Goal: Book appointment/travel/reservation

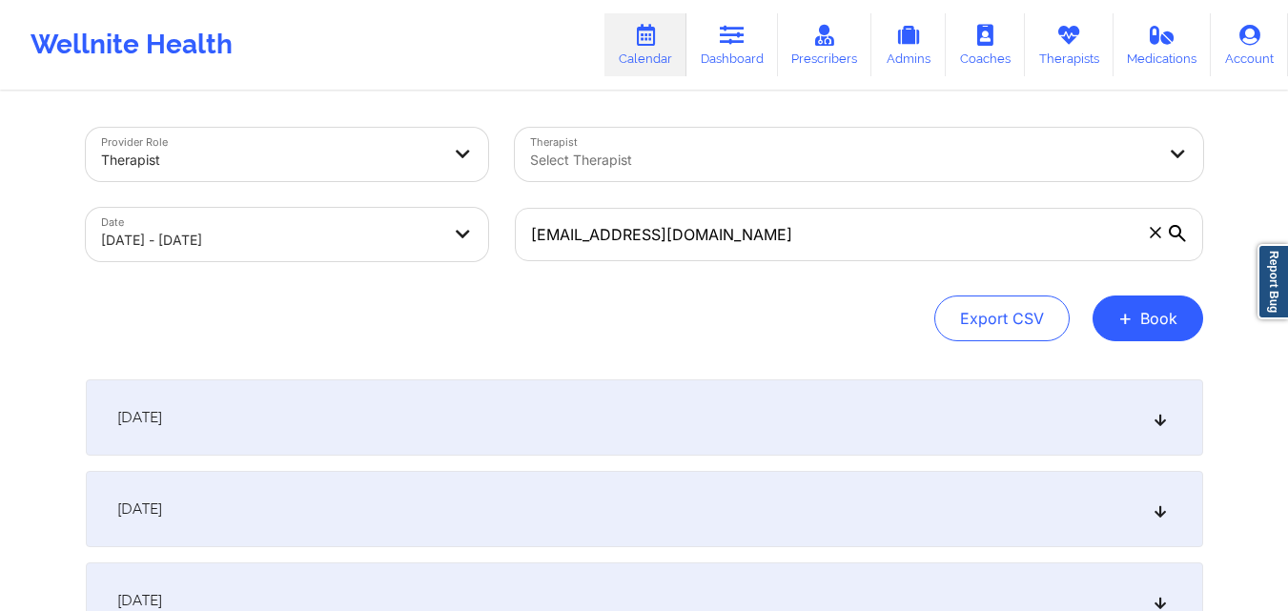
click at [674, 497] on div "[DATE]" at bounding box center [645, 509] width 1118 height 76
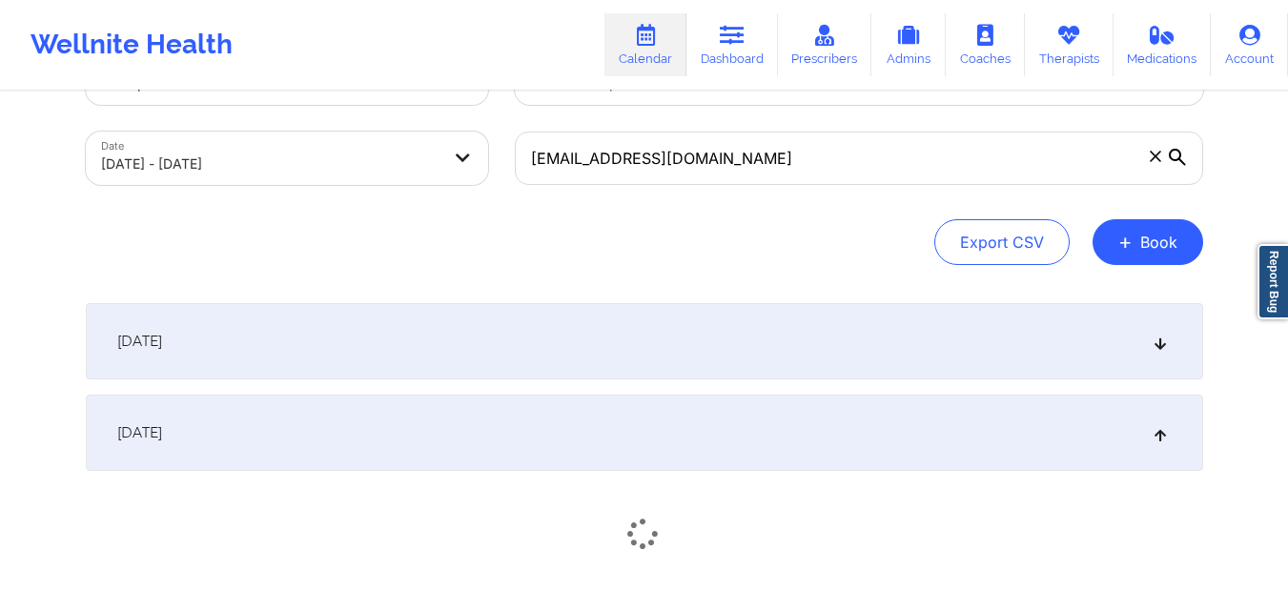
scroll to position [191, 0]
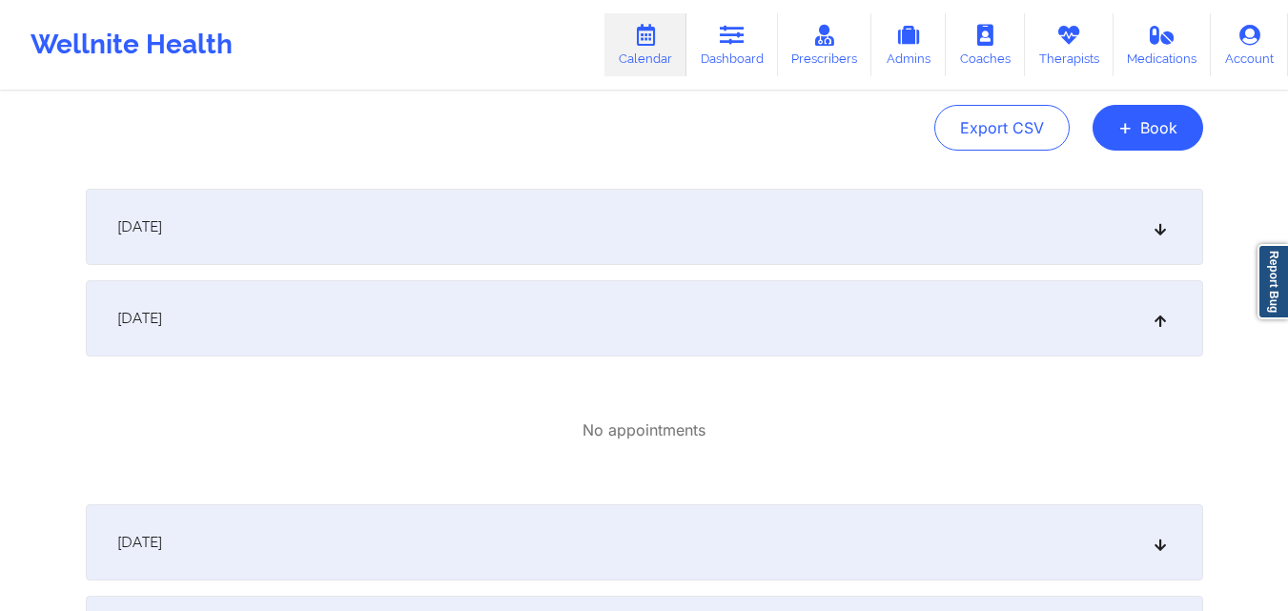
click at [641, 213] on div "[DATE]" at bounding box center [645, 227] width 1118 height 76
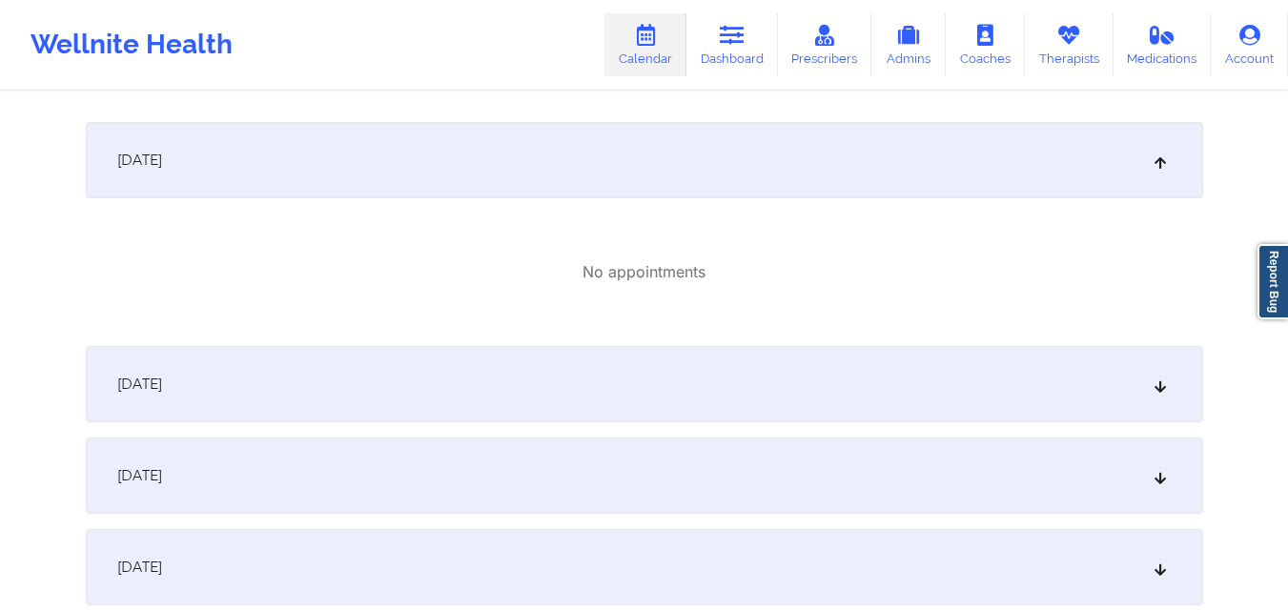
scroll to position [572, 0]
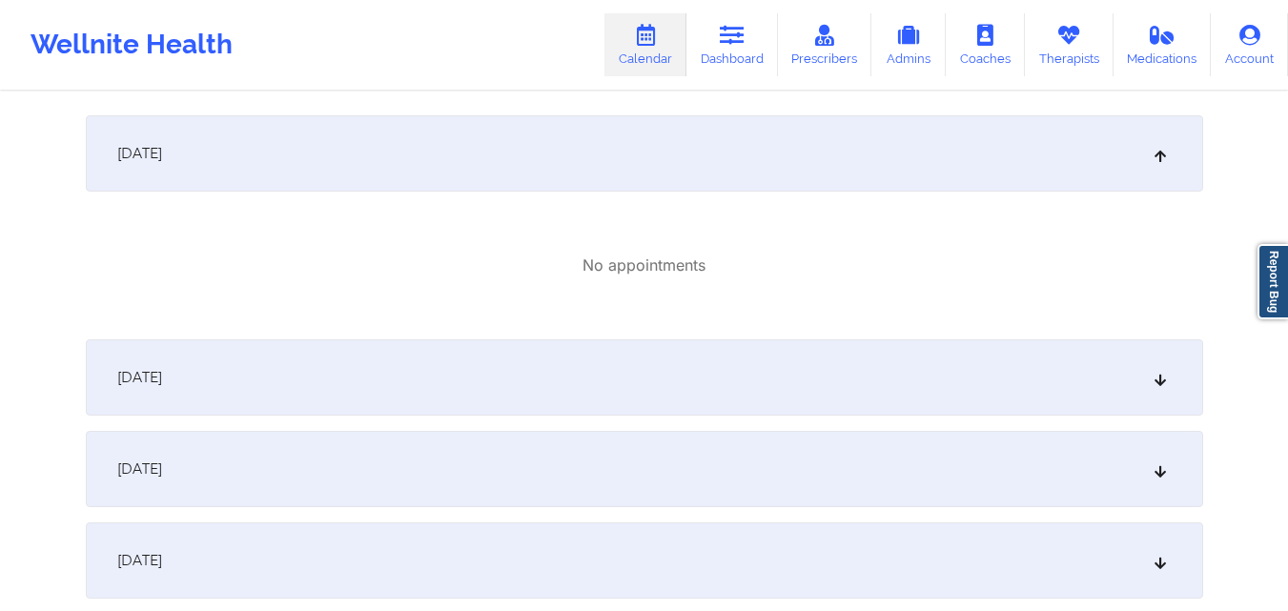
click at [677, 374] on div "[DATE]" at bounding box center [645, 377] width 1118 height 76
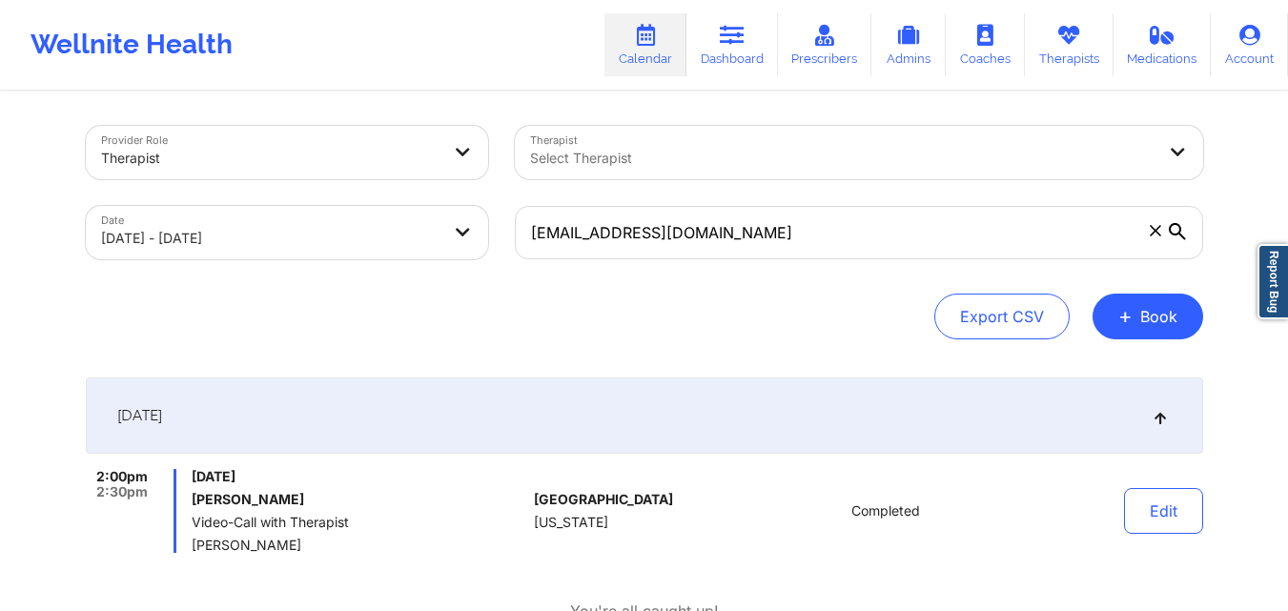
scroll to position [0, 0]
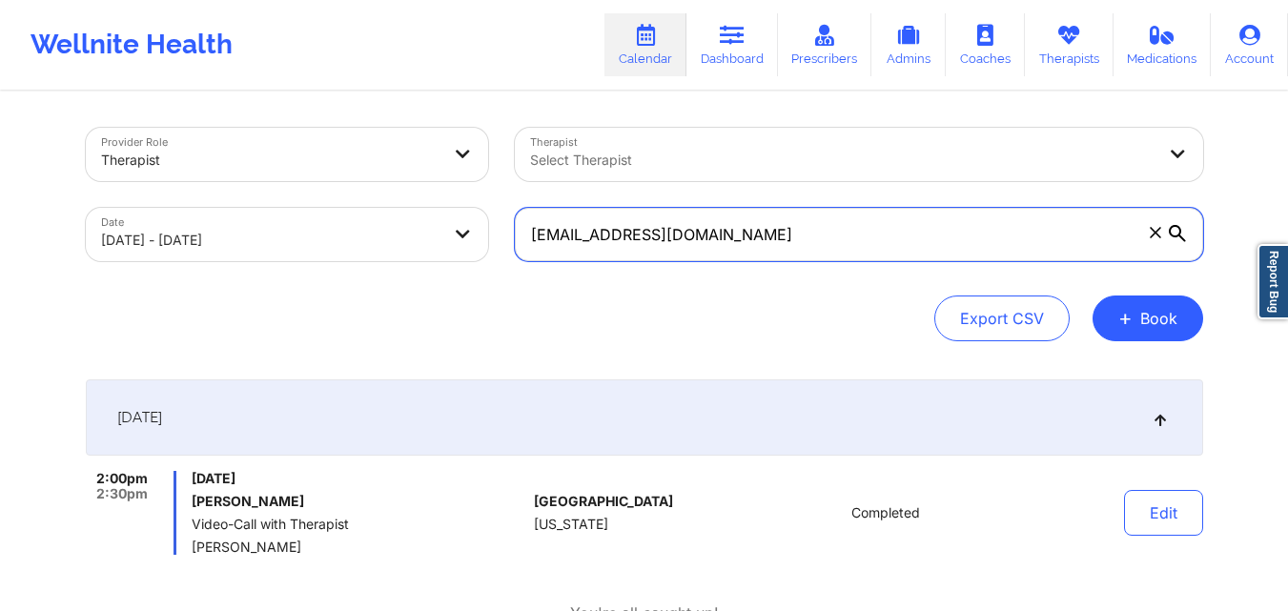
click at [737, 241] on input "[EMAIL_ADDRESS][DOMAIN_NAME]" at bounding box center [859, 234] width 689 height 53
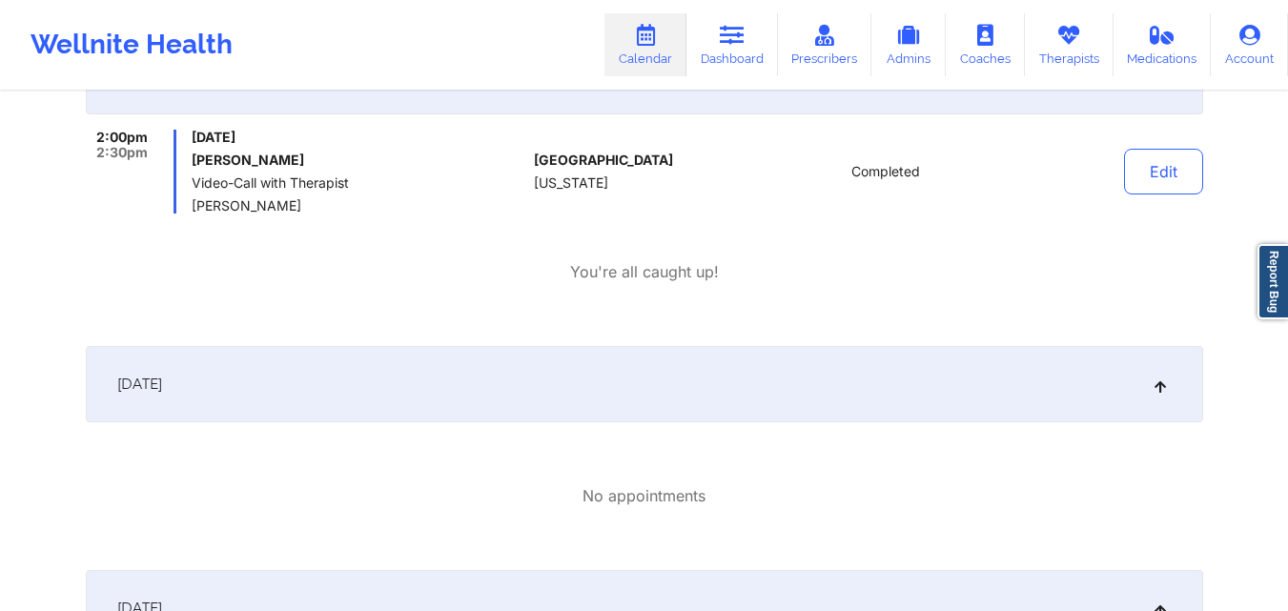
scroll to position [381, 0]
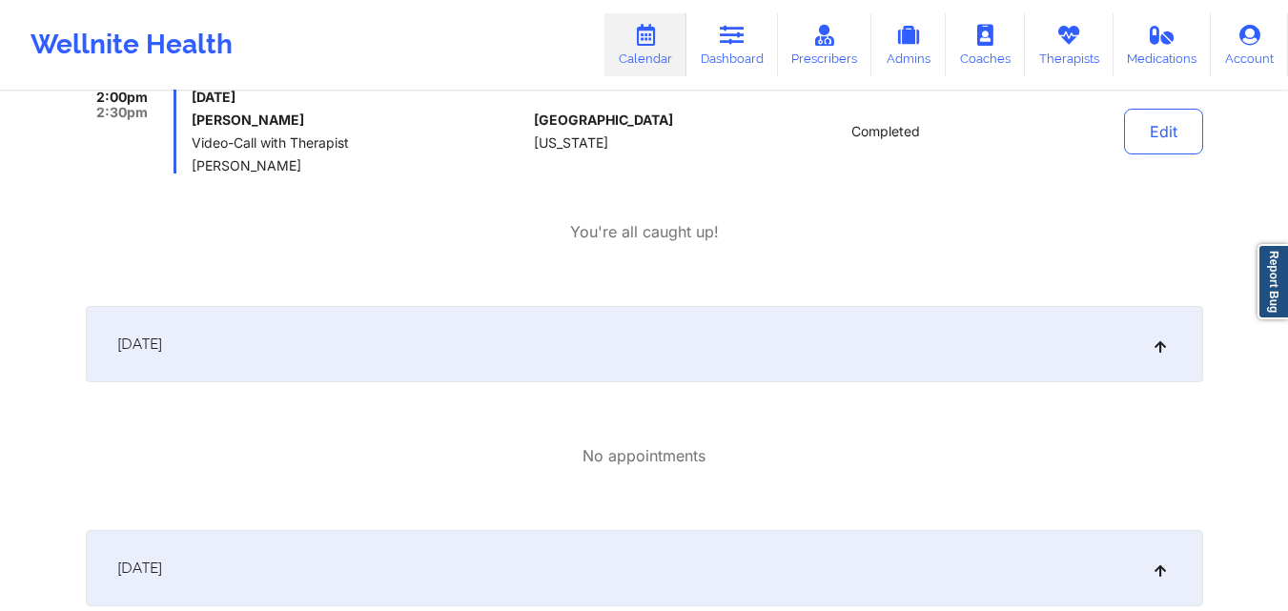
click at [648, 342] on div "[DATE]" at bounding box center [645, 344] width 1118 height 76
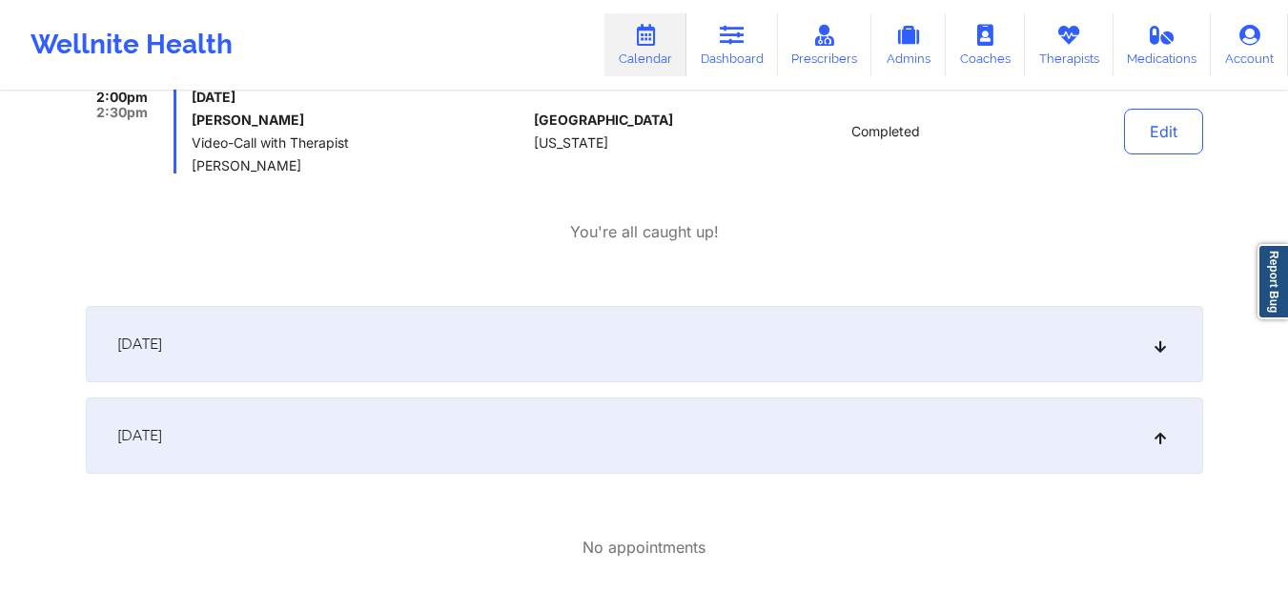
click at [669, 424] on div "[DATE]" at bounding box center [645, 436] width 1118 height 76
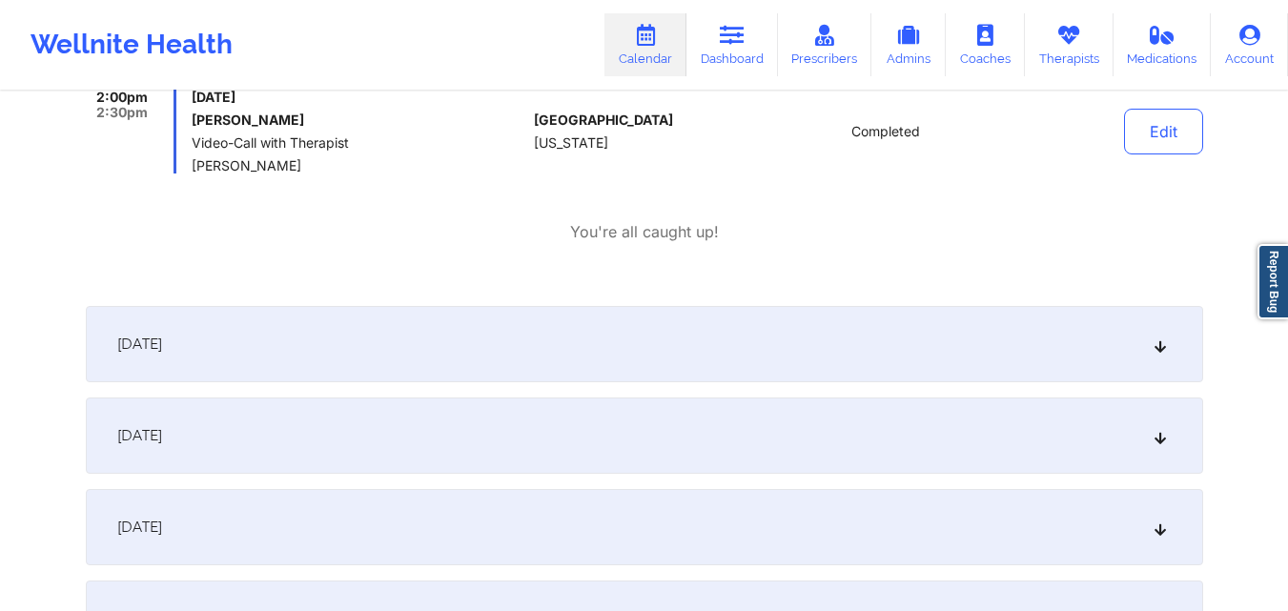
click at [679, 351] on div "[DATE]" at bounding box center [645, 344] width 1118 height 76
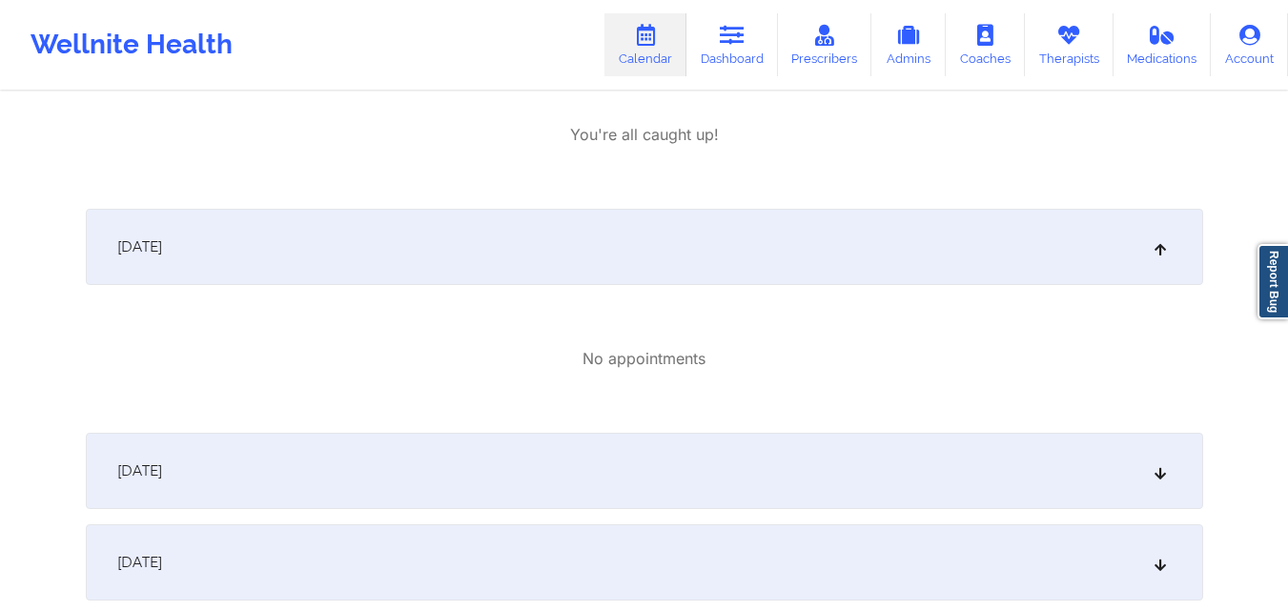
scroll to position [668, 0]
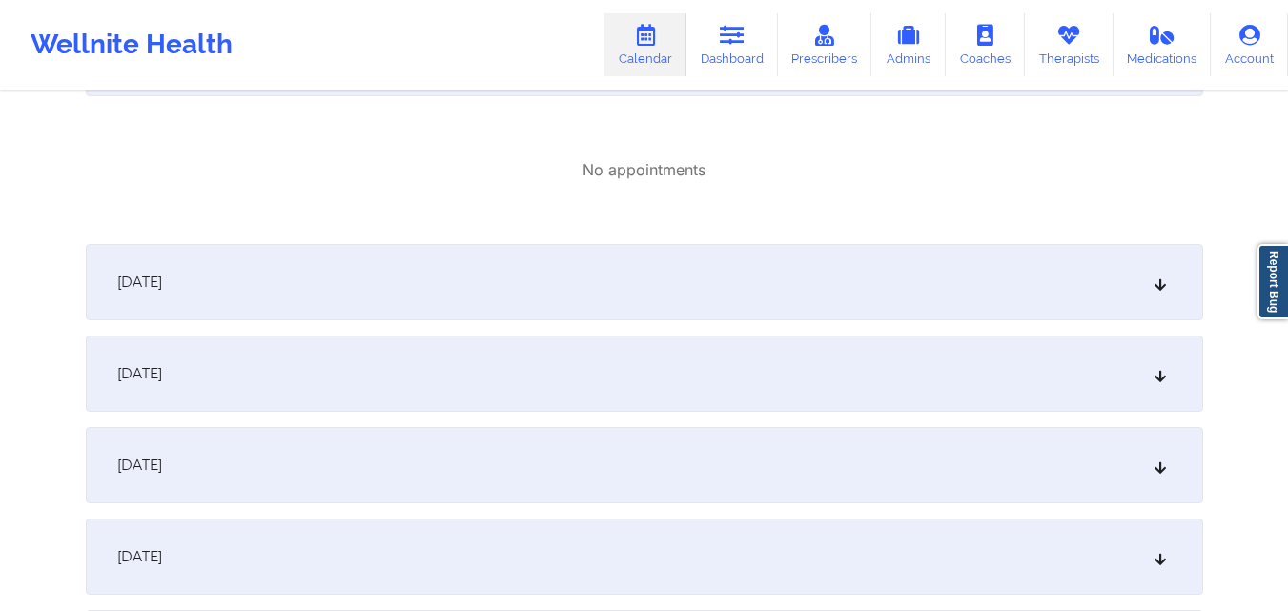
click at [673, 275] on div "[DATE]" at bounding box center [645, 282] width 1118 height 76
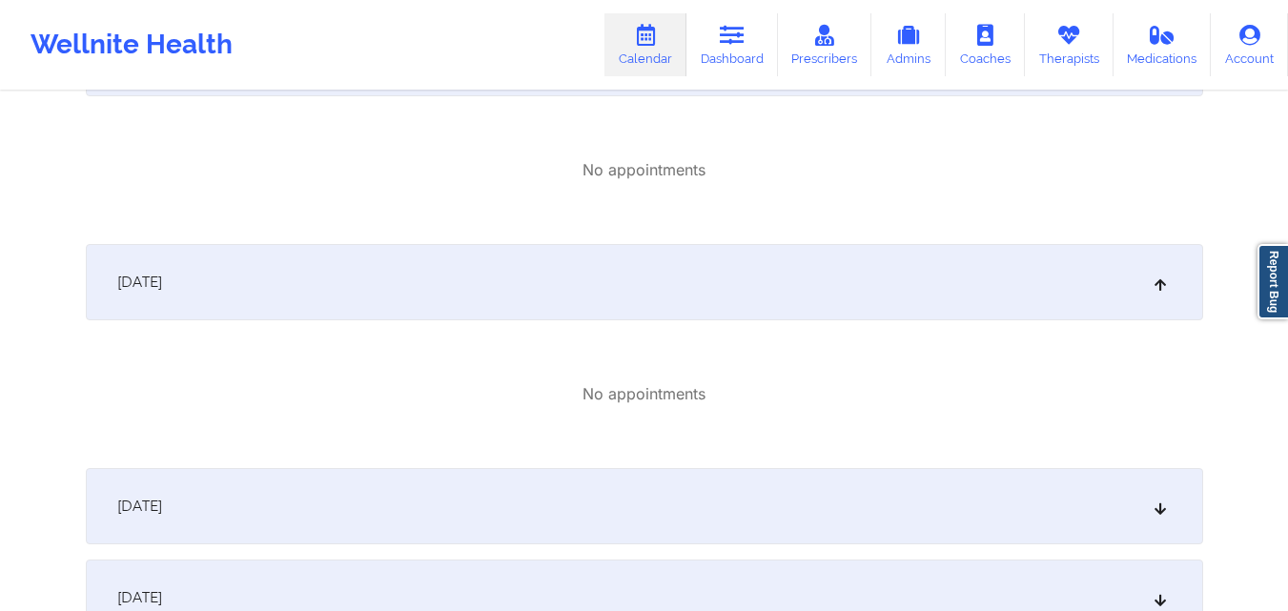
click at [684, 490] on div "[DATE]" at bounding box center [645, 506] width 1118 height 76
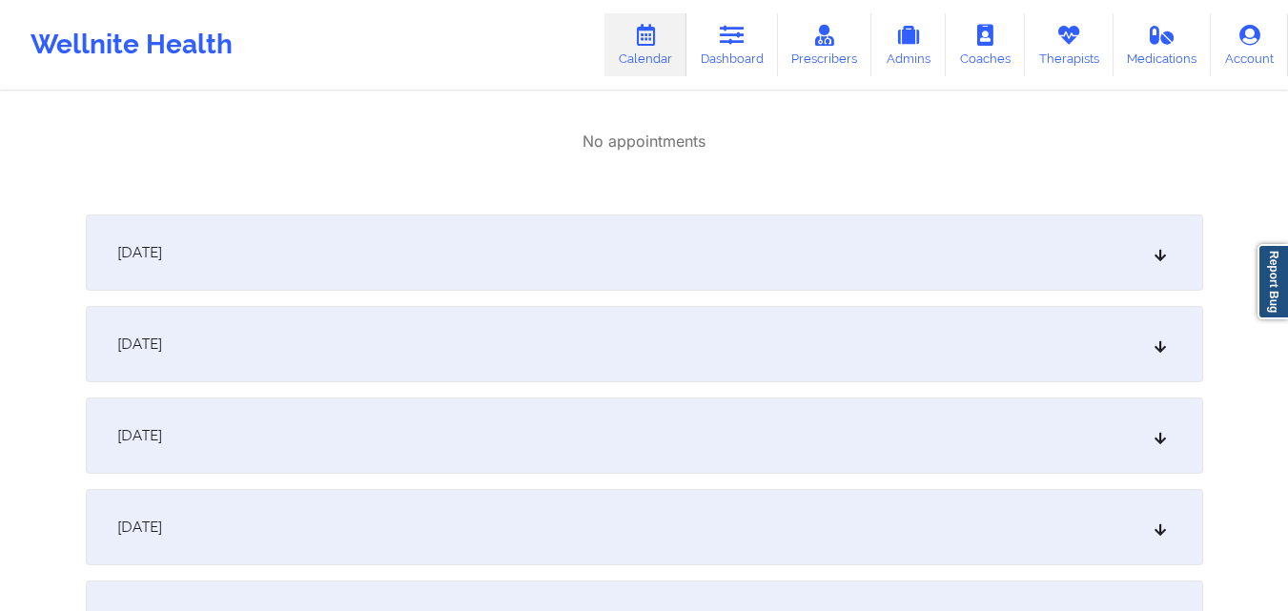
click at [709, 227] on div "[DATE]" at bounding box center [645, 253] width 1118 height 76
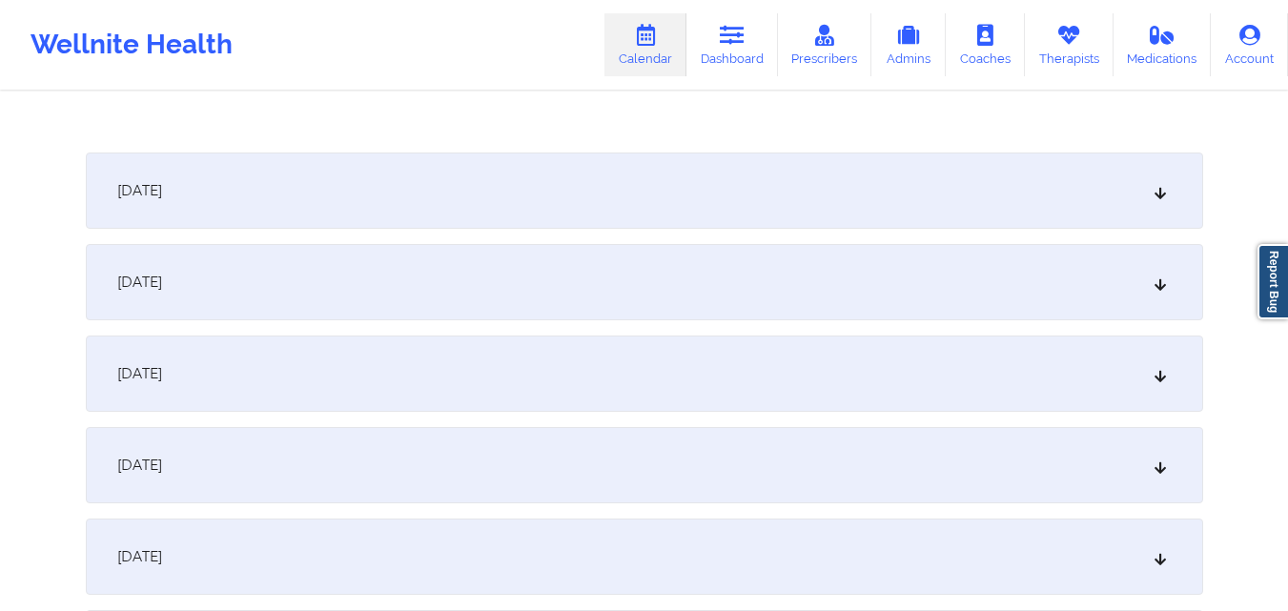
click at [720, 209] on div "[DATE]" at bounding box center [645, 191] width 1118 height 76
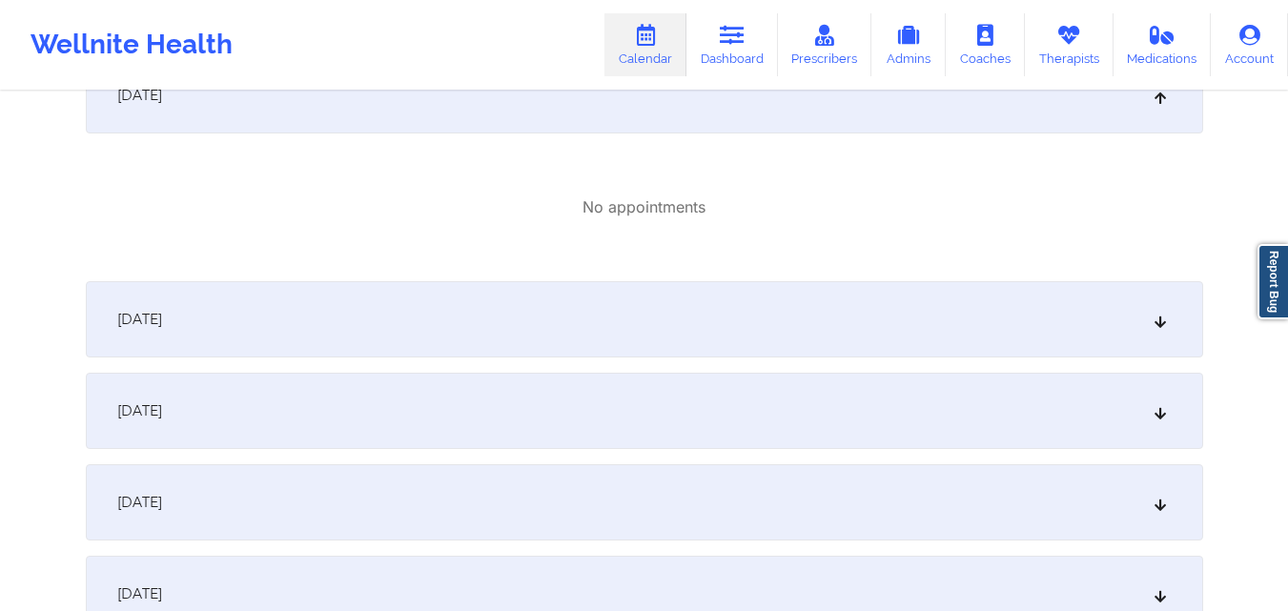
click at [708, 301] on div "[DATE]" at bounding box center [645, 319] width 1118 height 76
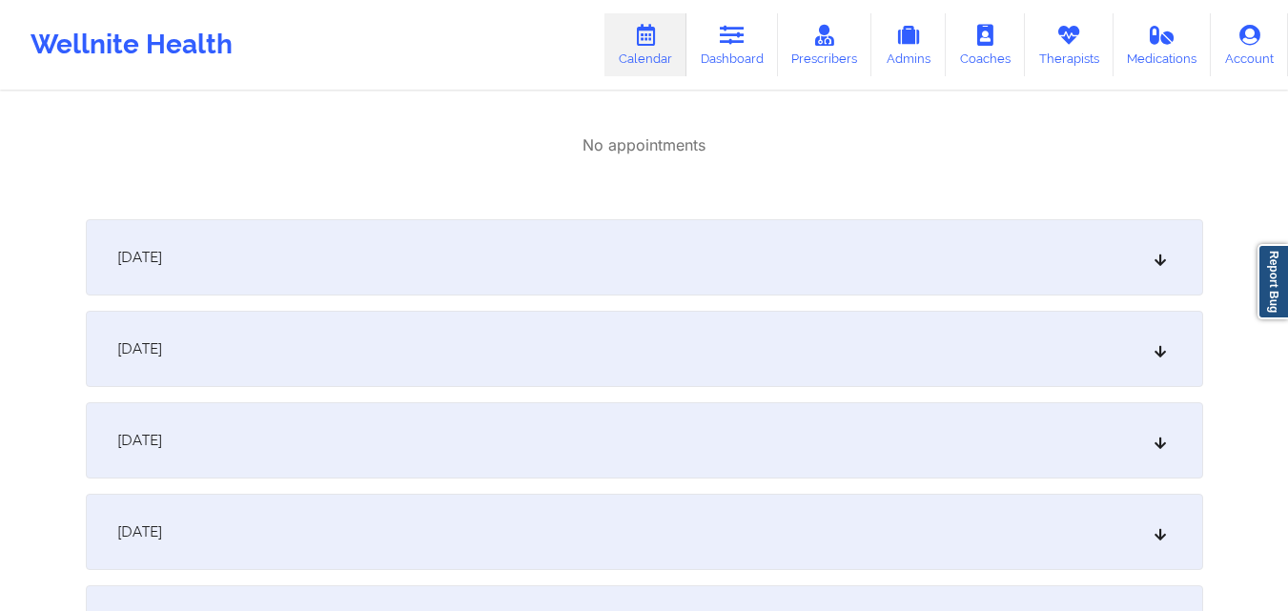
click at [709, 246] on div "[DATE]" at bounding box center [645, 257] width 1118 height 76
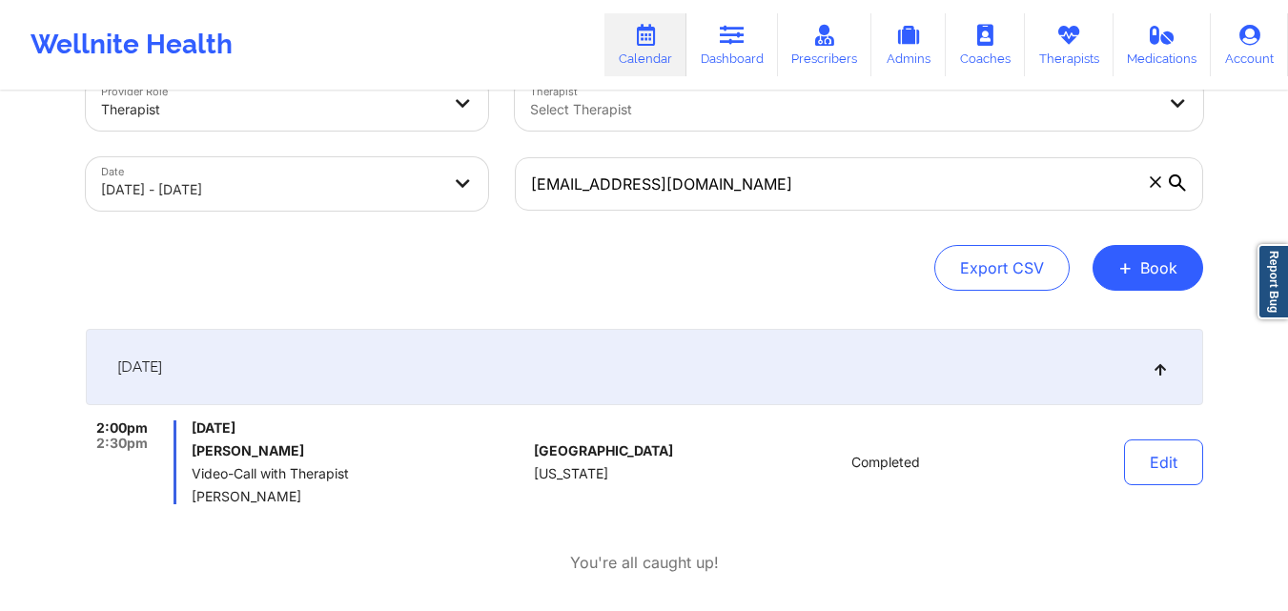
scroll to position [0, 0]
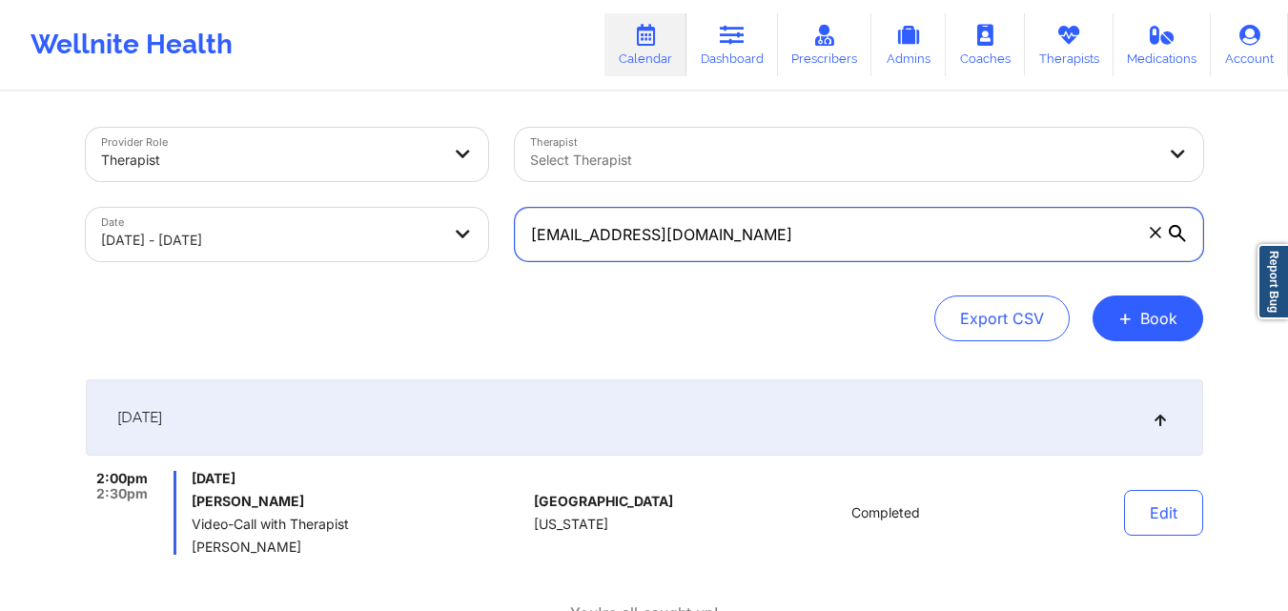
click at [844, 232] on input "[EMAIL_ADDRESS][DOMAIN_NAME]" at bounding box center [859, 234] width 689 height 53
paste input "[EMAIL_ADDRESS]"
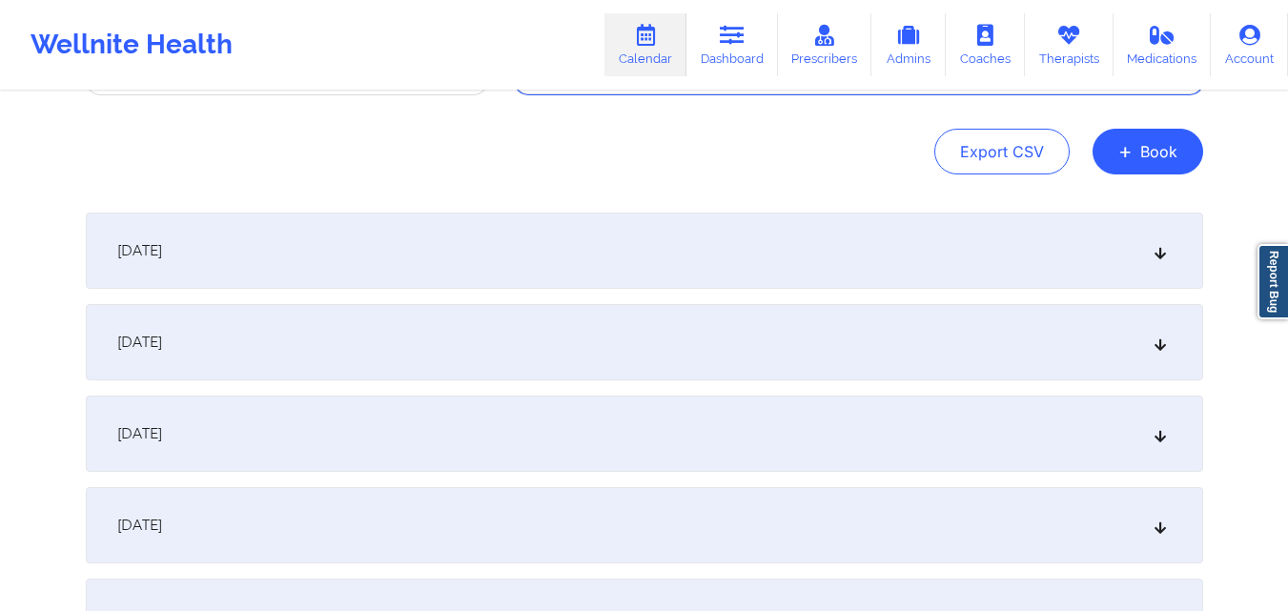
scroll to position [191, 0]
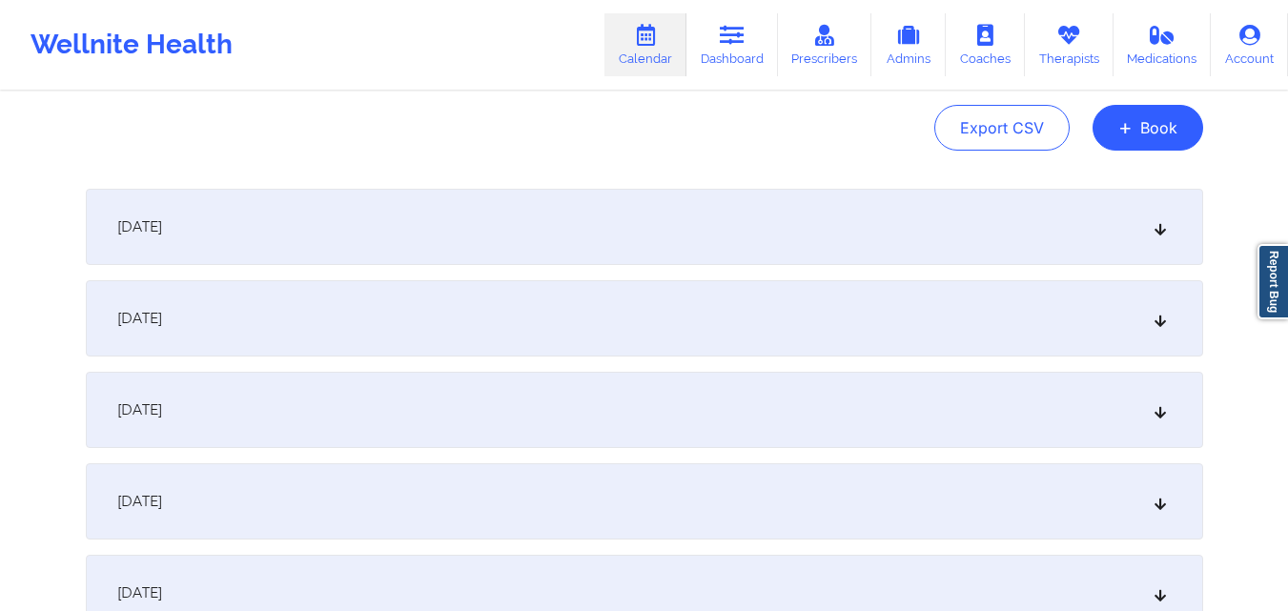
type input "[EMAIL_ADDRESS][DOMAIN_NAME]"
click at [794, 293] on div "[DATE]" at bounding box center [645, 318] width 1118 height 76
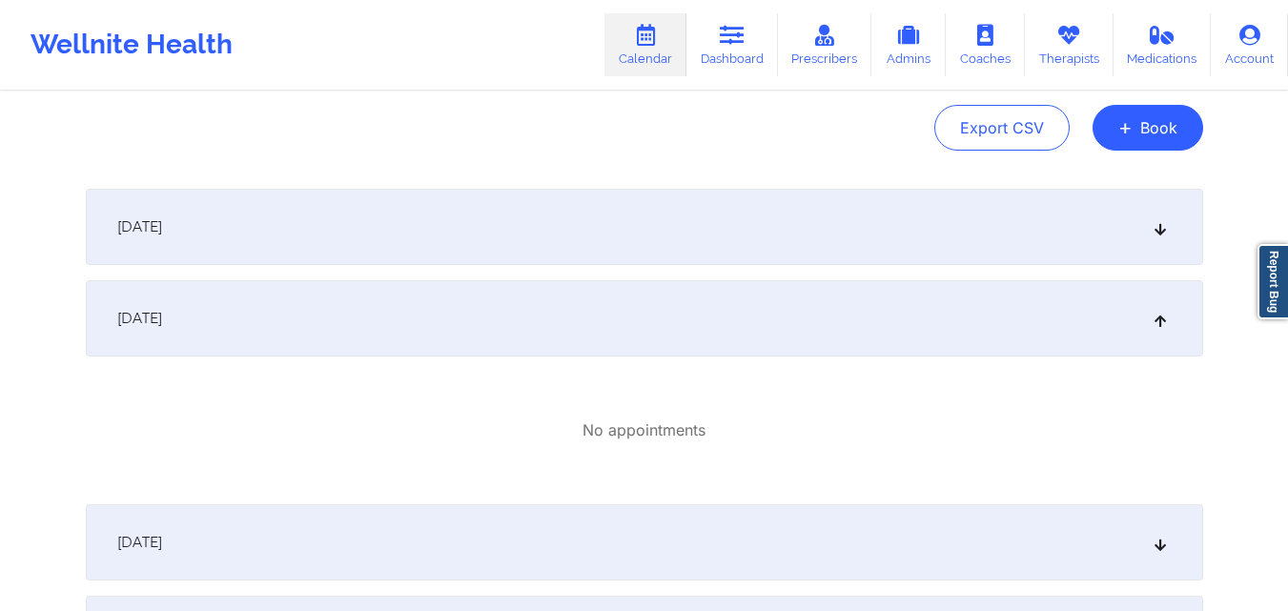
click at [743, 194] on div "[DATE]" at bounding box center [645, 227] width 1118 height 76
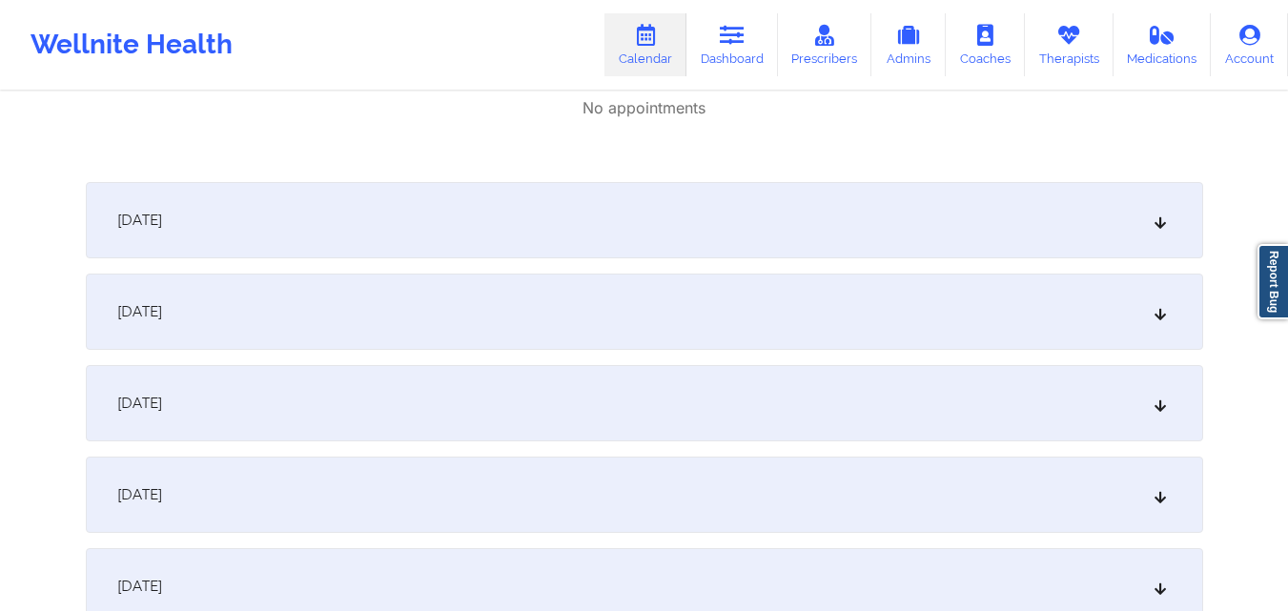
scroll to position [477, 0]
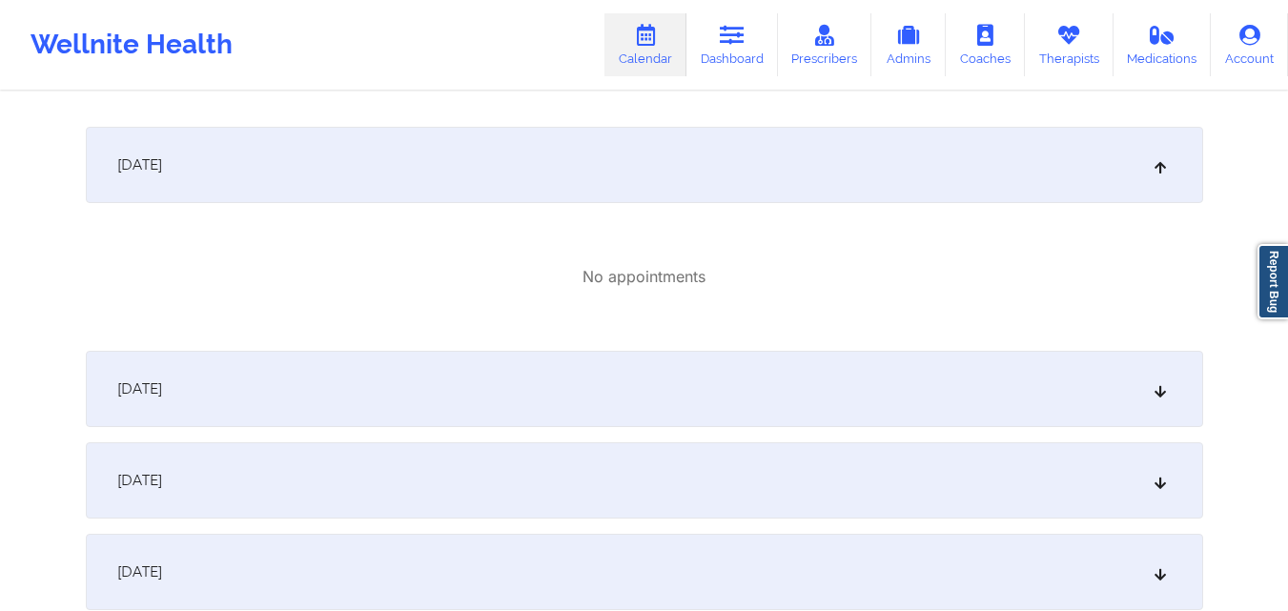
click at [711, 381] on div "[DATE]" at bounding box center [645, 389] width 1118 height 76
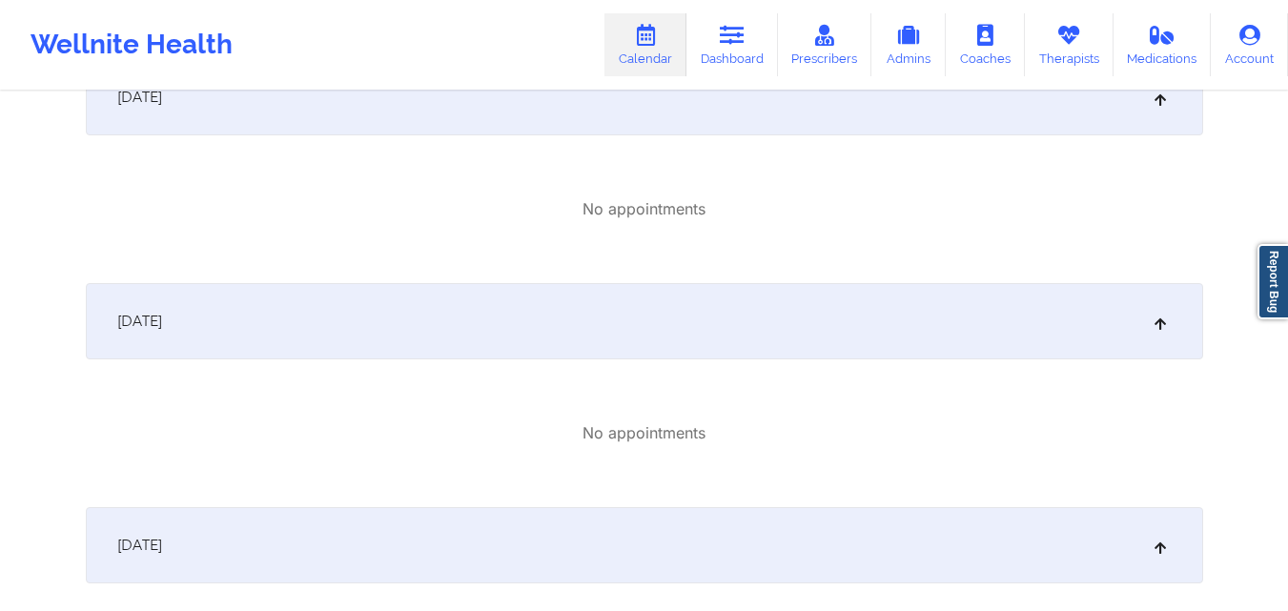
scroll to position [0, 0]
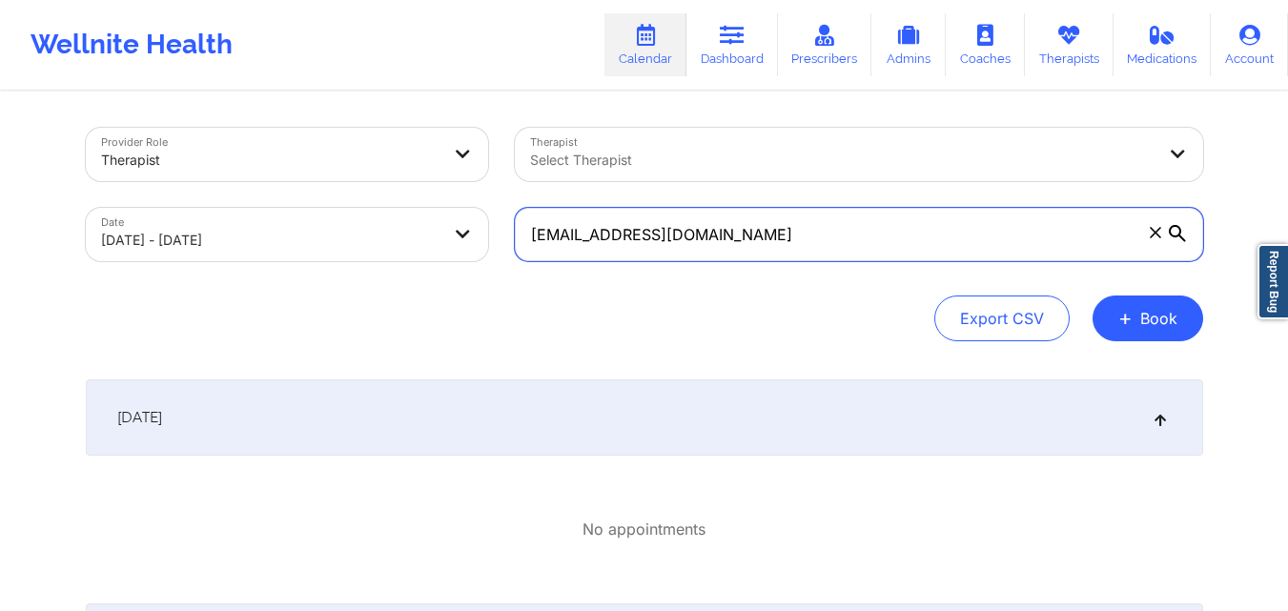
click at [827, 236] on input "[EMAIL_ADDRESS][DOMAIN_NAME]" at bounding box center [859, 234] width 689 height 53
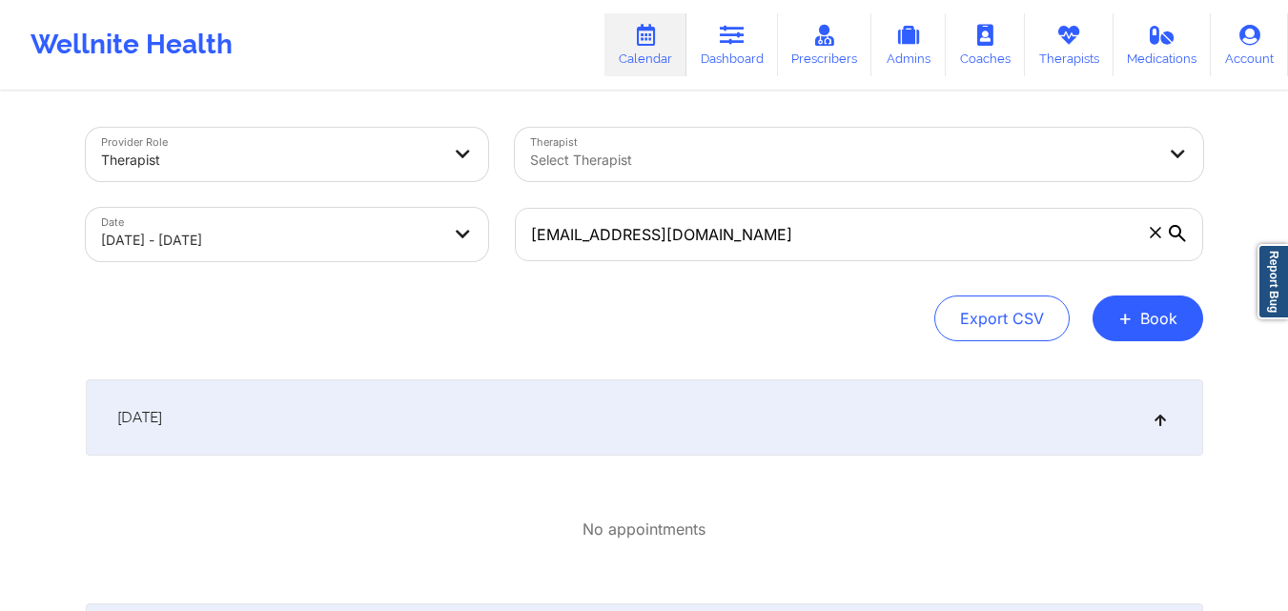
click at [703, 170] on div at bounding box center [843, 160] width 626 height 23
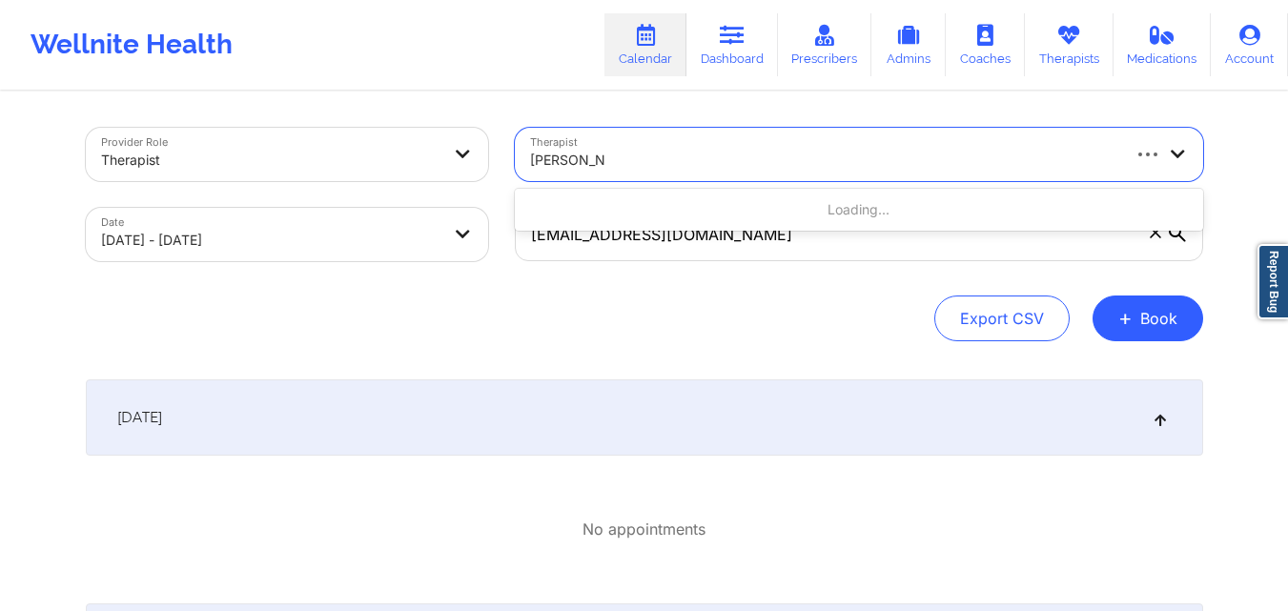
type input "[PERSON_NAME]"
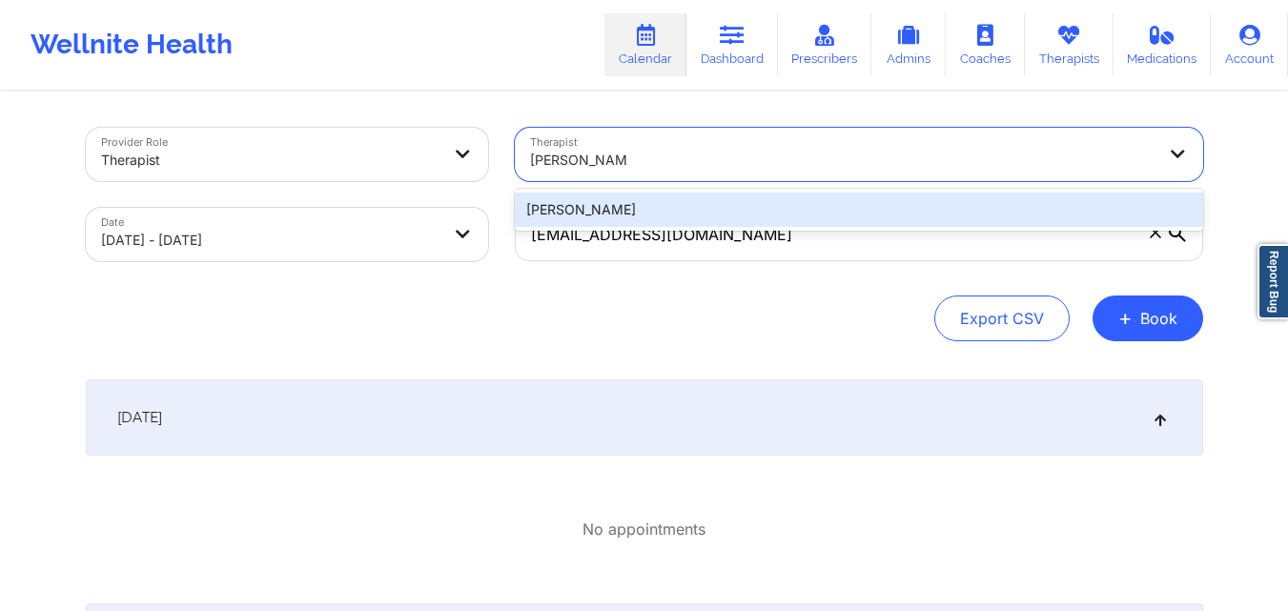
click at [724, 213] on div "[PERSON_NAME]" at bounding box center [859, 210] width 689 height 34
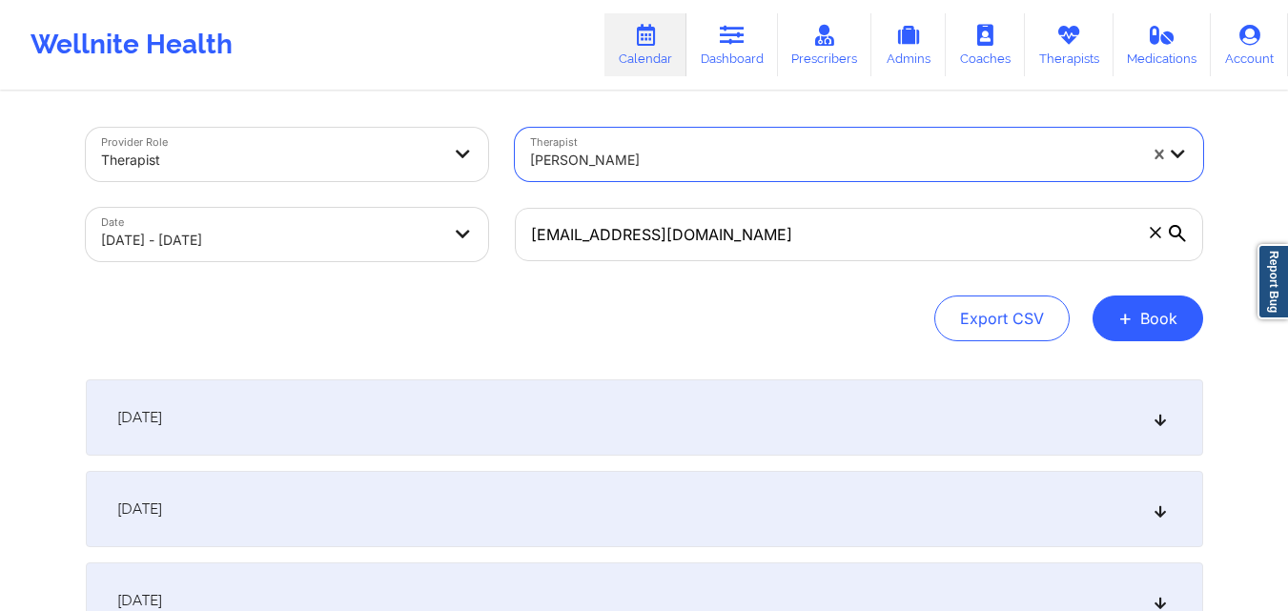
click at [624, 515] on div "[DATE]" at bounding box center [645, 509] width 1118 height 76
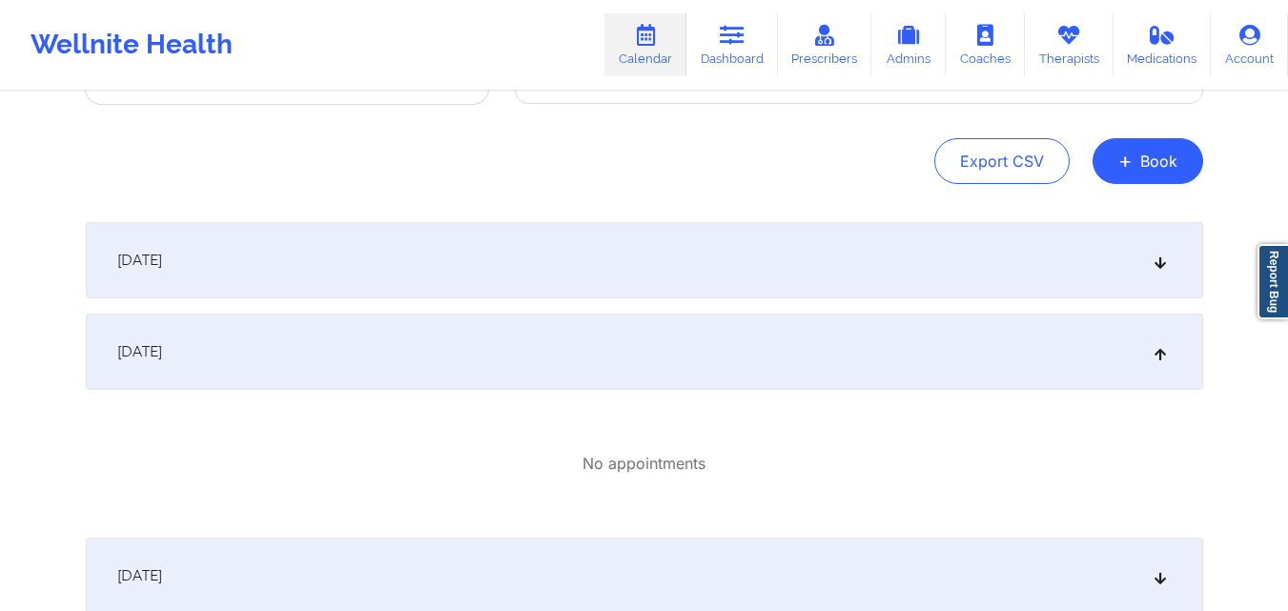
scroll to position [191, 0]
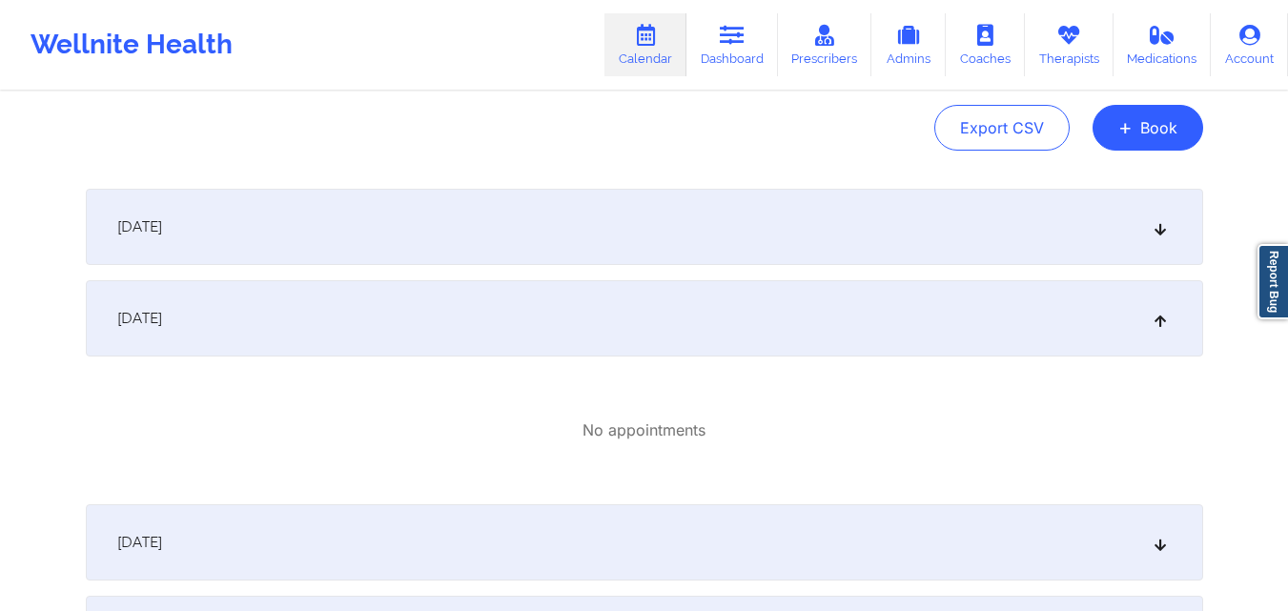
click at [691, 228] on div "[DATE]" at bounding box center [645, 227] width 1118 height 76
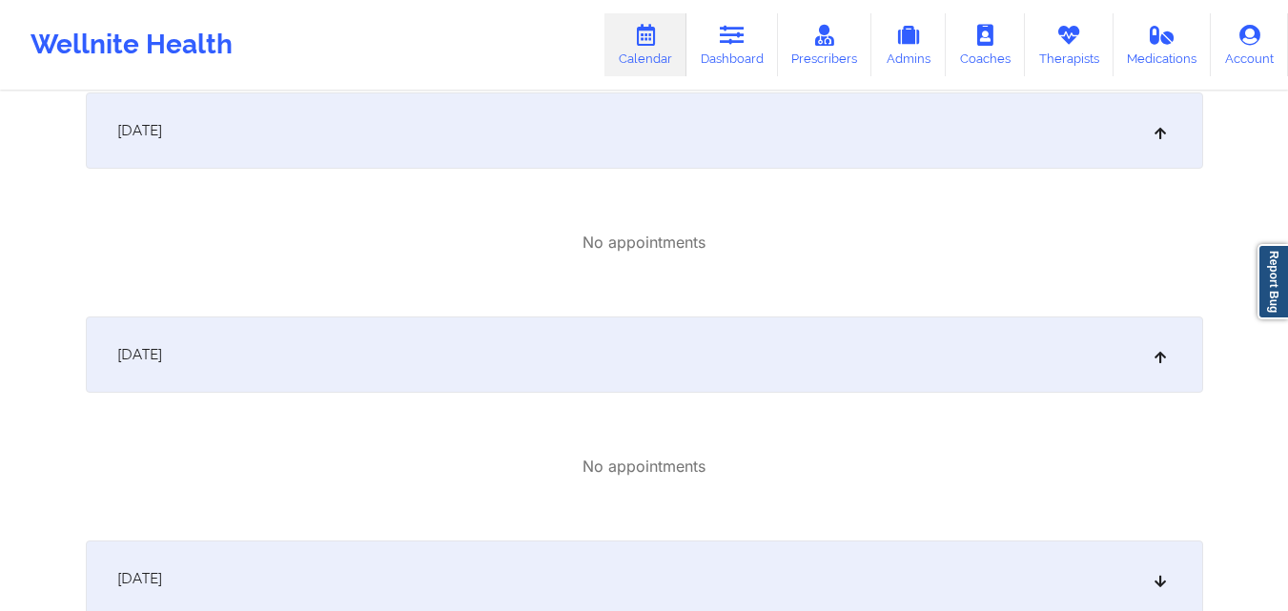
scroll to position [477, 0]
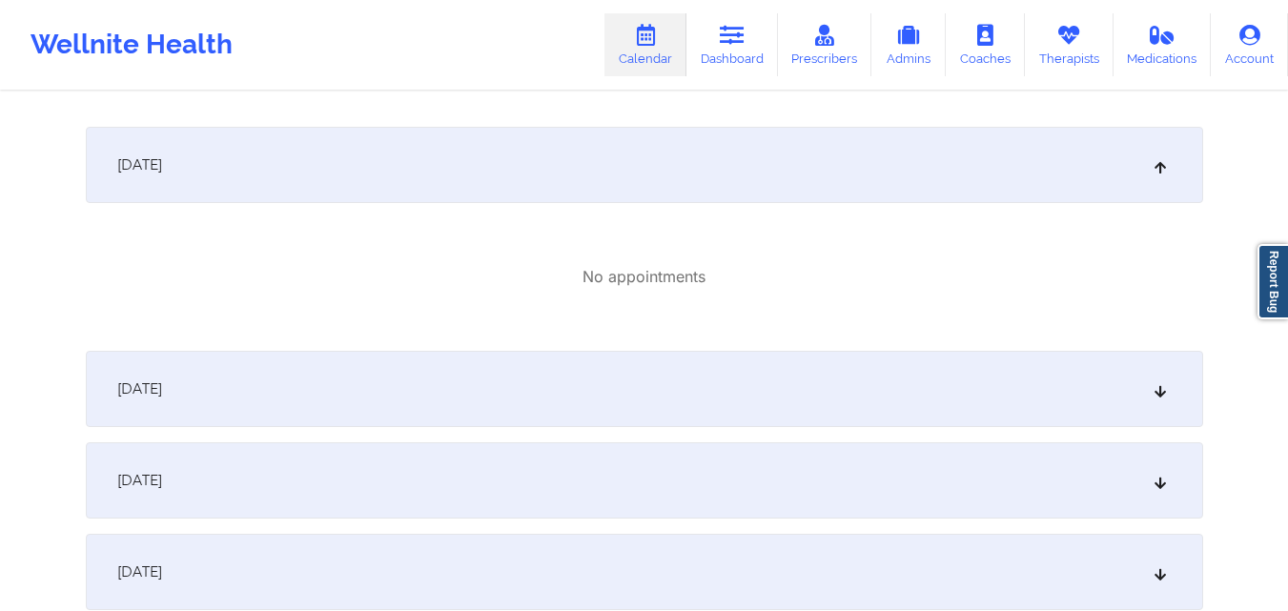
click at [678, 403] on div "[DATE]" at bounding box center [645, 389] width 1118 height 76
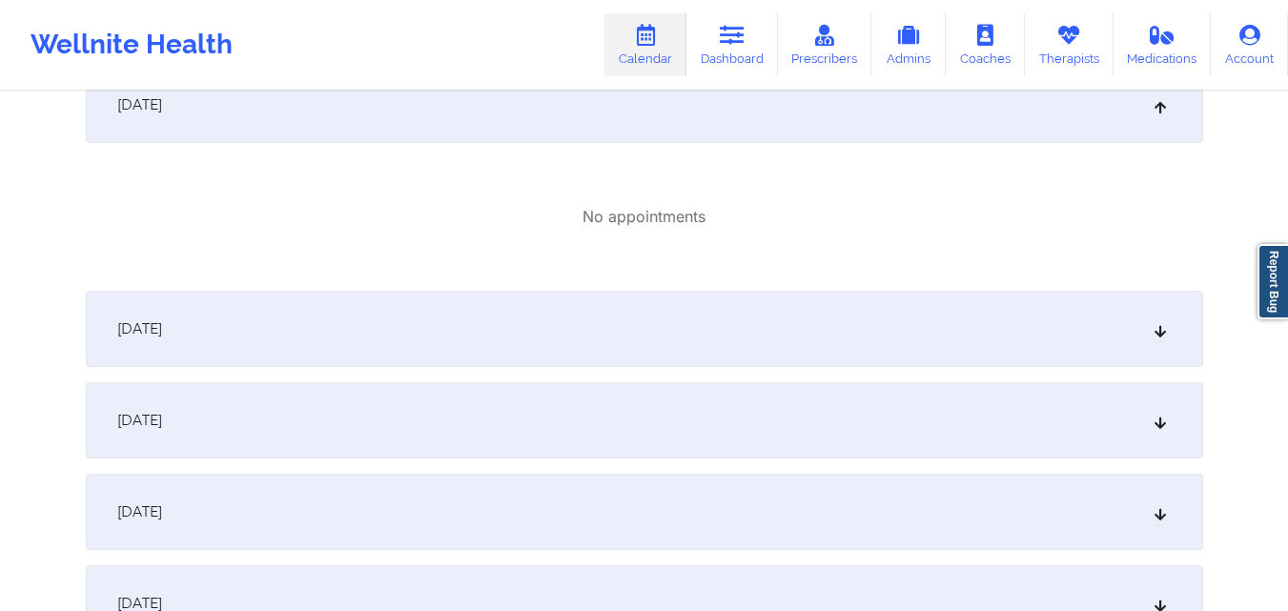
scroll to position [763, 0]
click at [694, 322] on div "[DATE]" at bounding box center [645, 327] width 1118 height 76
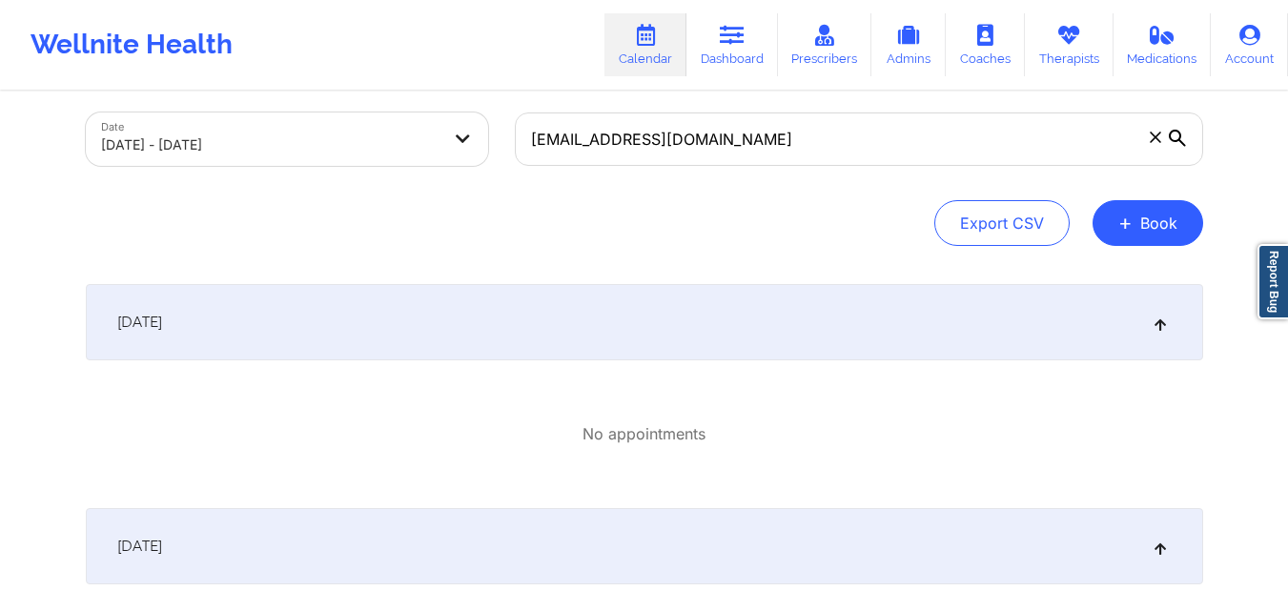
scroll to position [0, 0]
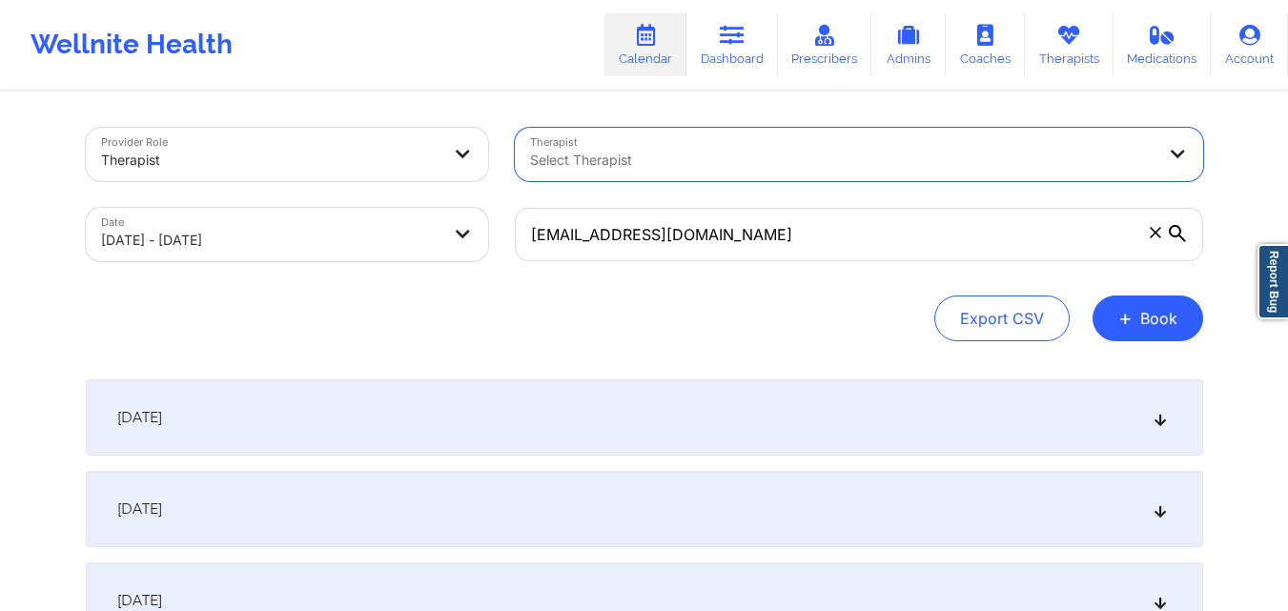
click at [1152, 226] on span at bounding box center [1155, 232] width 19 height 19
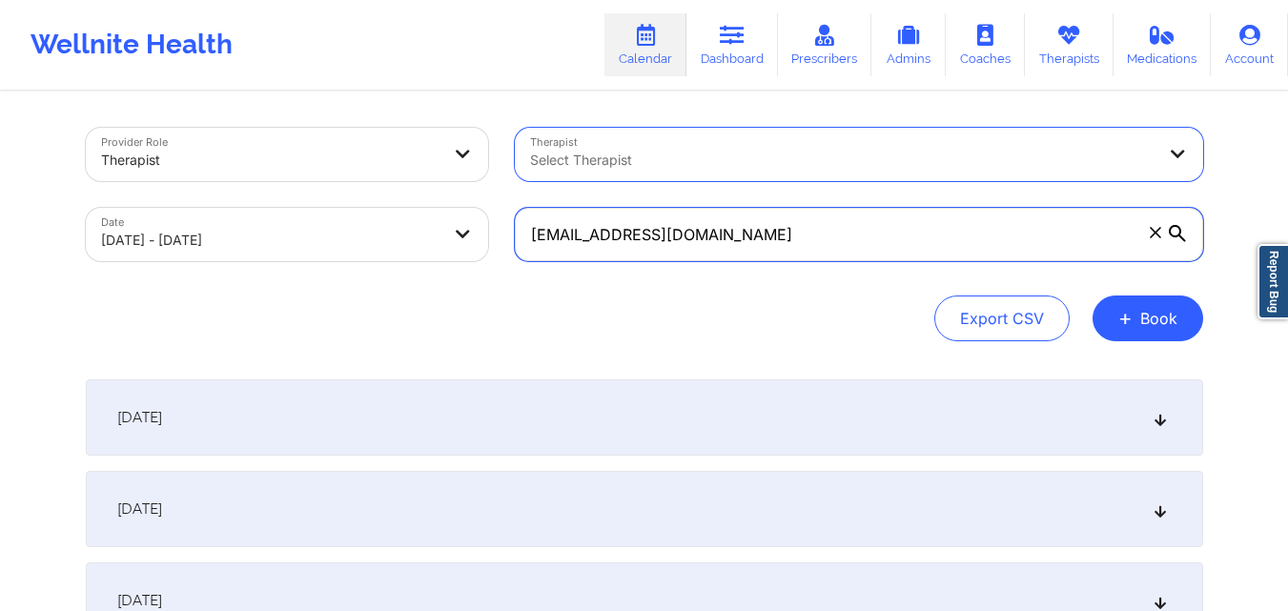
click at [1152, 226] on input "[EMAIL_ADDRESS][DOMAIN_NAME]" at bounding box center [859, 234] width 689 height 53
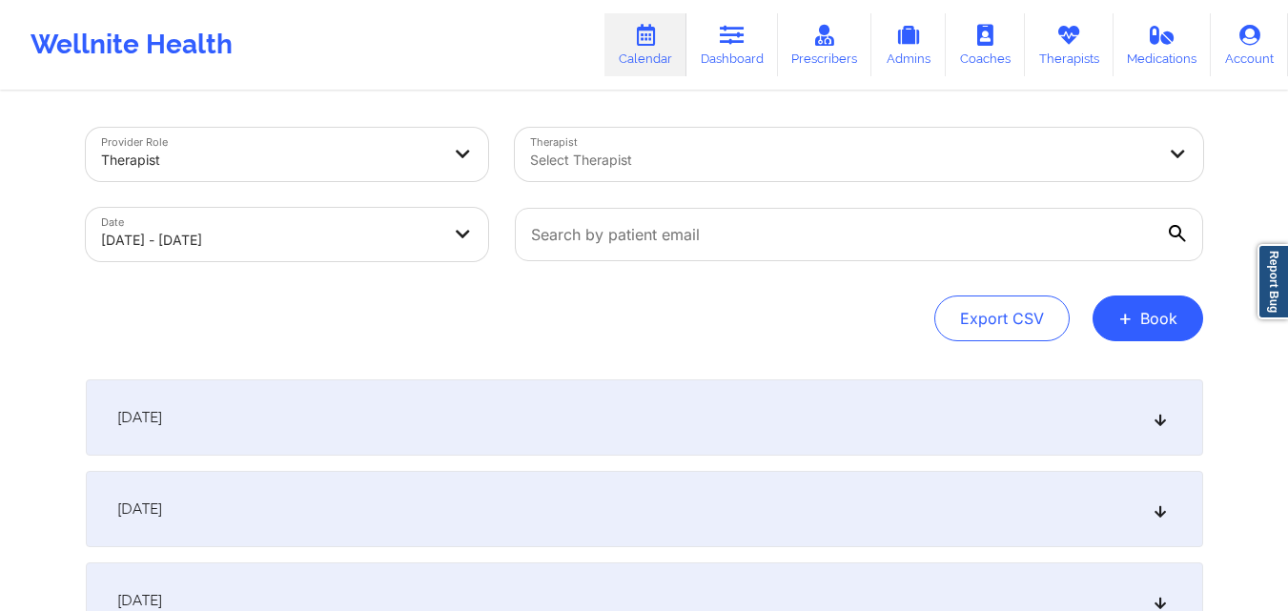
click at [983, 152] on div at bounding box center [843, 160] width 626 height 23
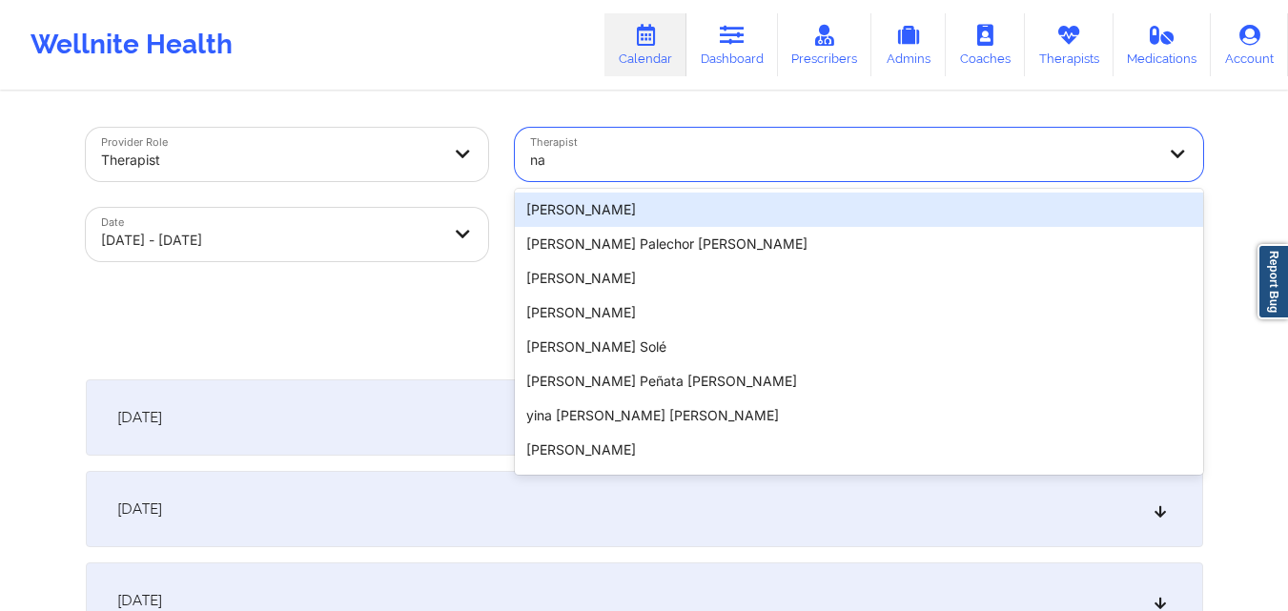
type input "n"
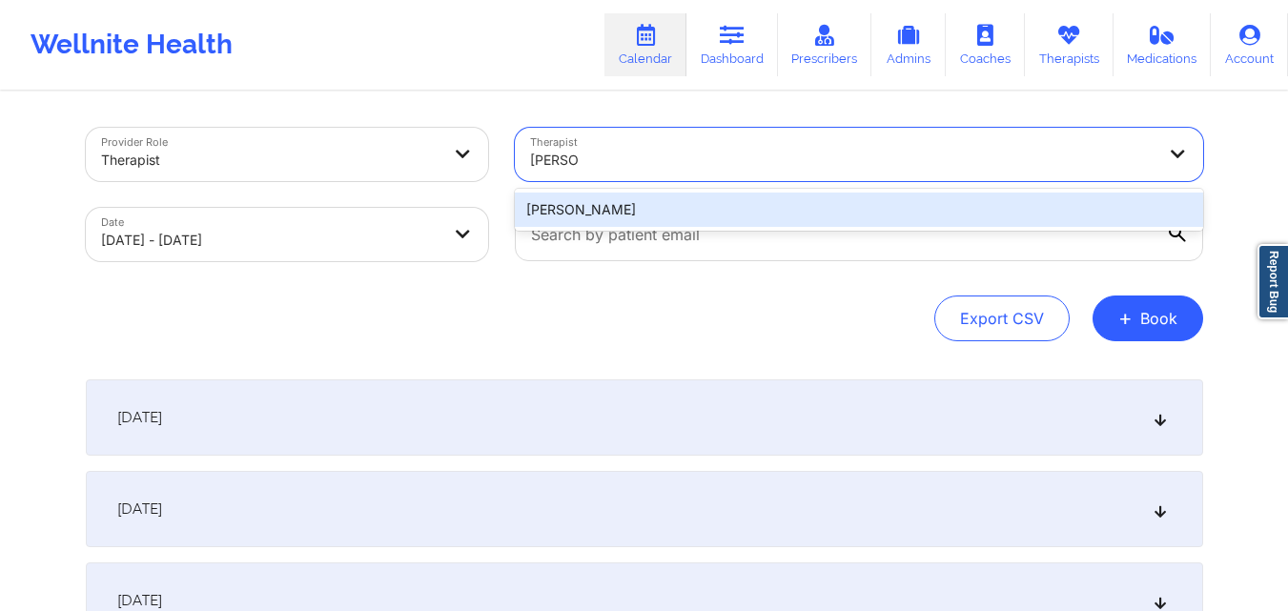
type input "[PERSON_NAME]"
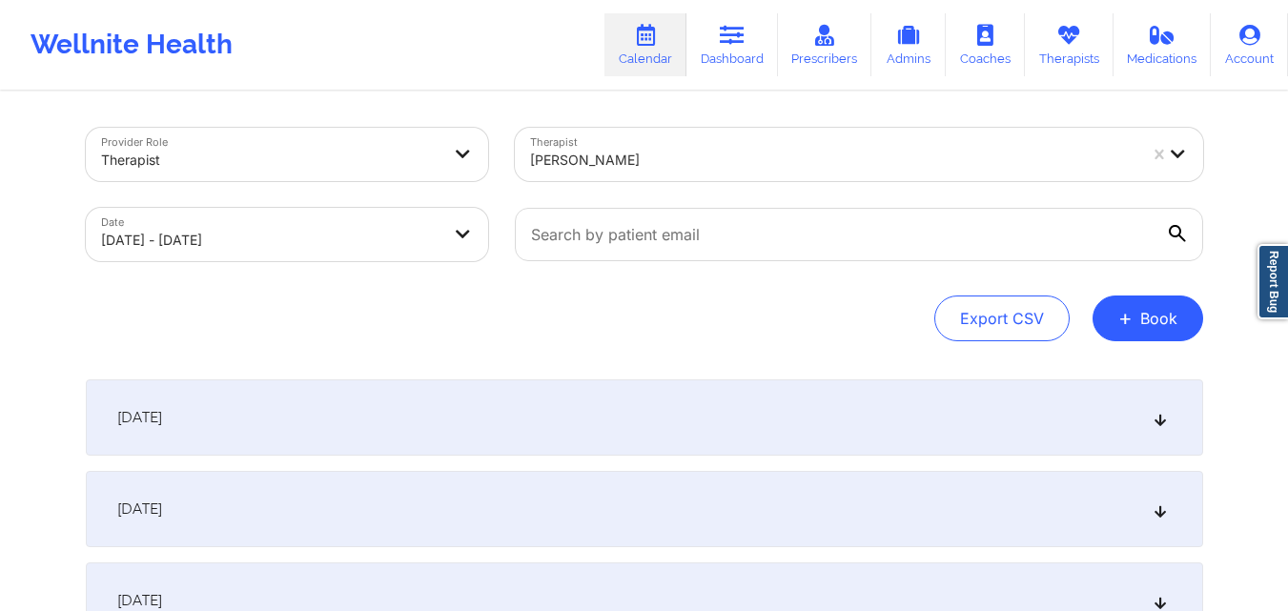
click at [677, 518] on div "[DATE]" at bounding box center [645, 509] width 1118 height 76
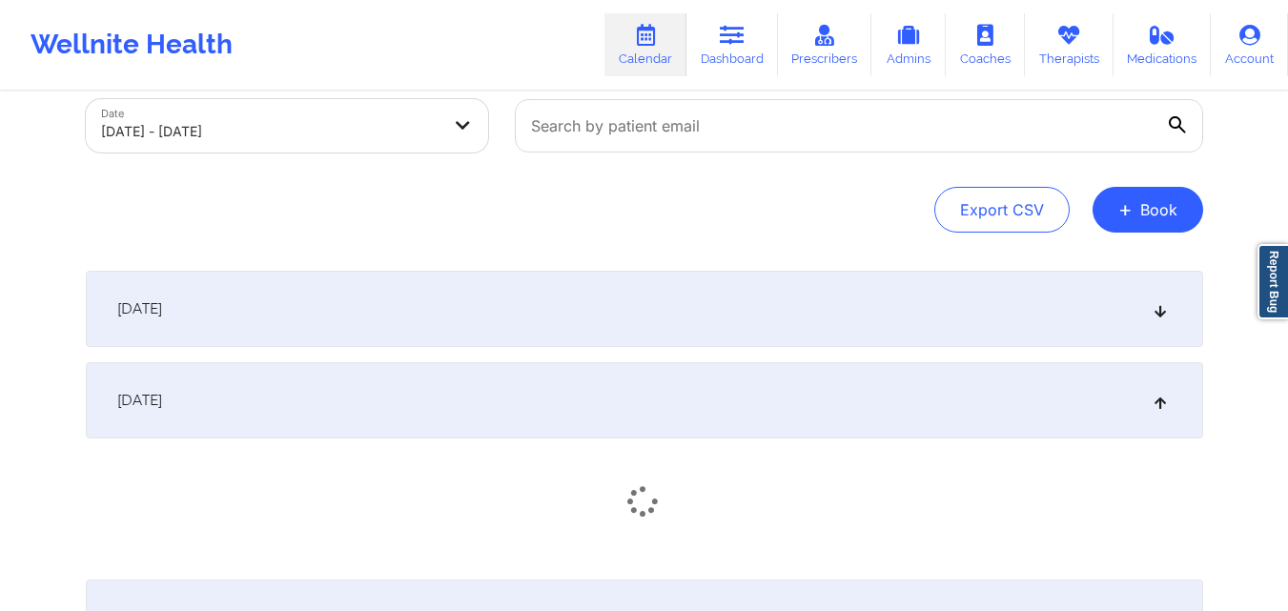
scroll to position [286, 0]
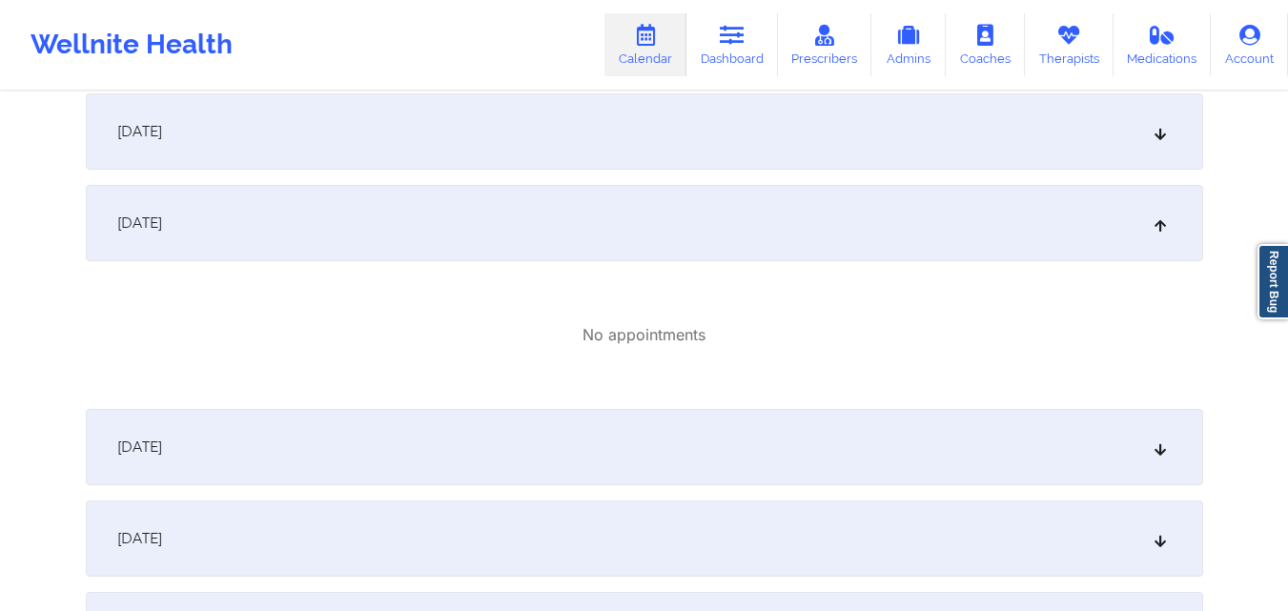
click at [752, 122] on div "[DATE]" at bounding box center [645, 131] width 1118 height 76
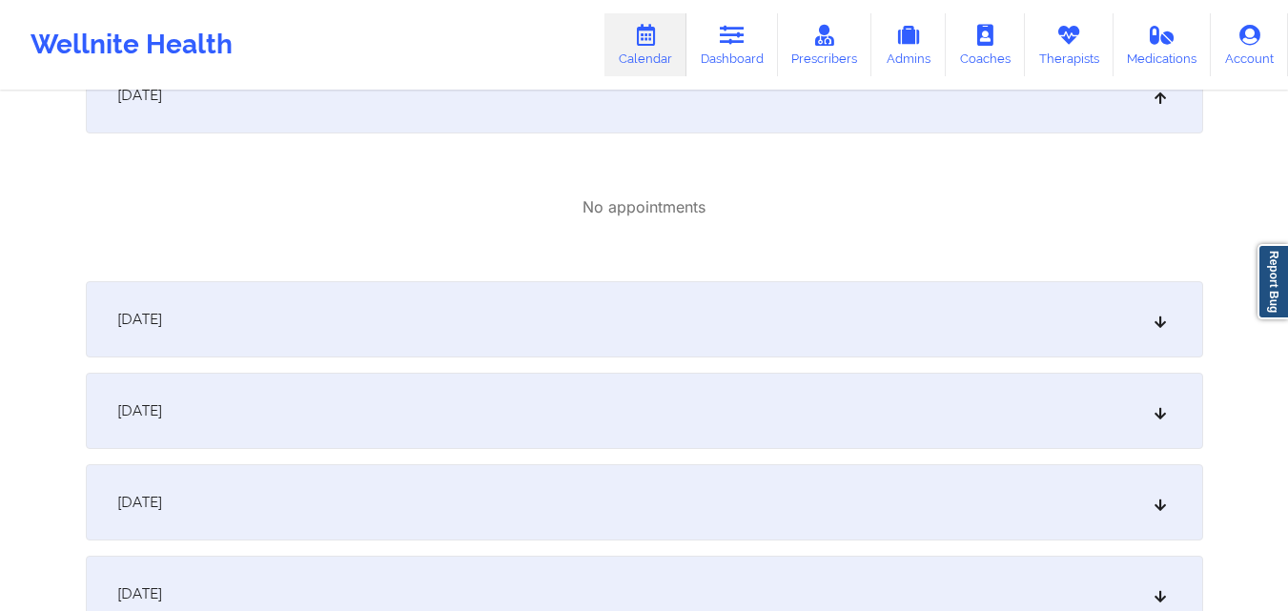
scroll to position [763, 0]
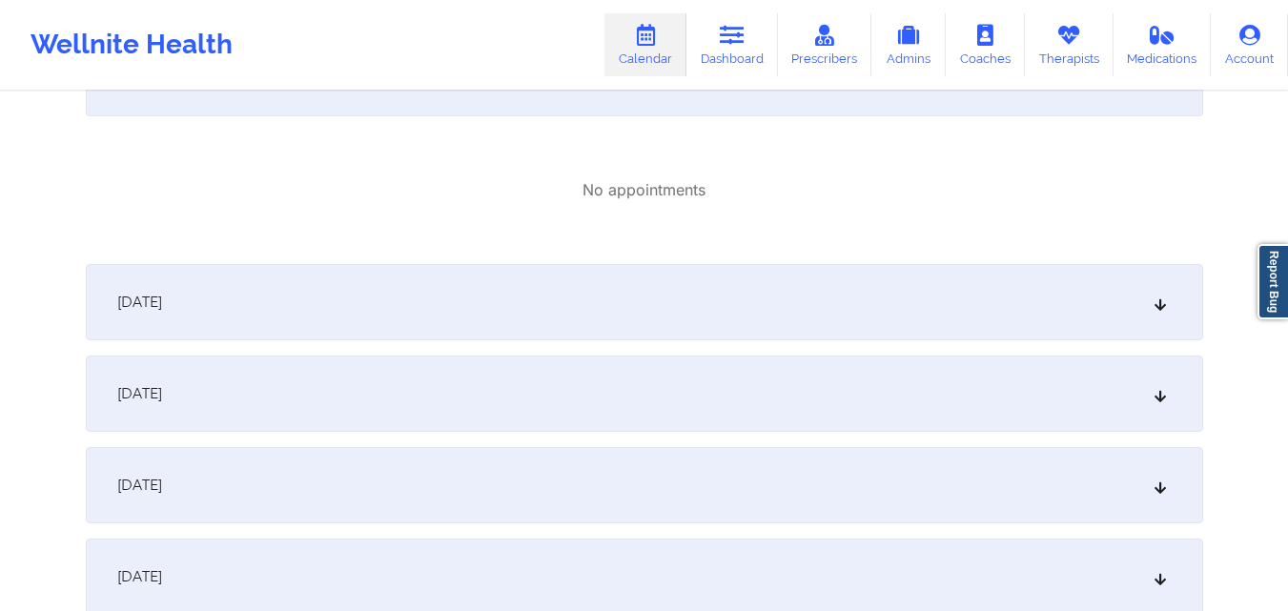
click at [775, 282] on div "[DATE]" at bounding box center [645, 302] width 1118 height 76
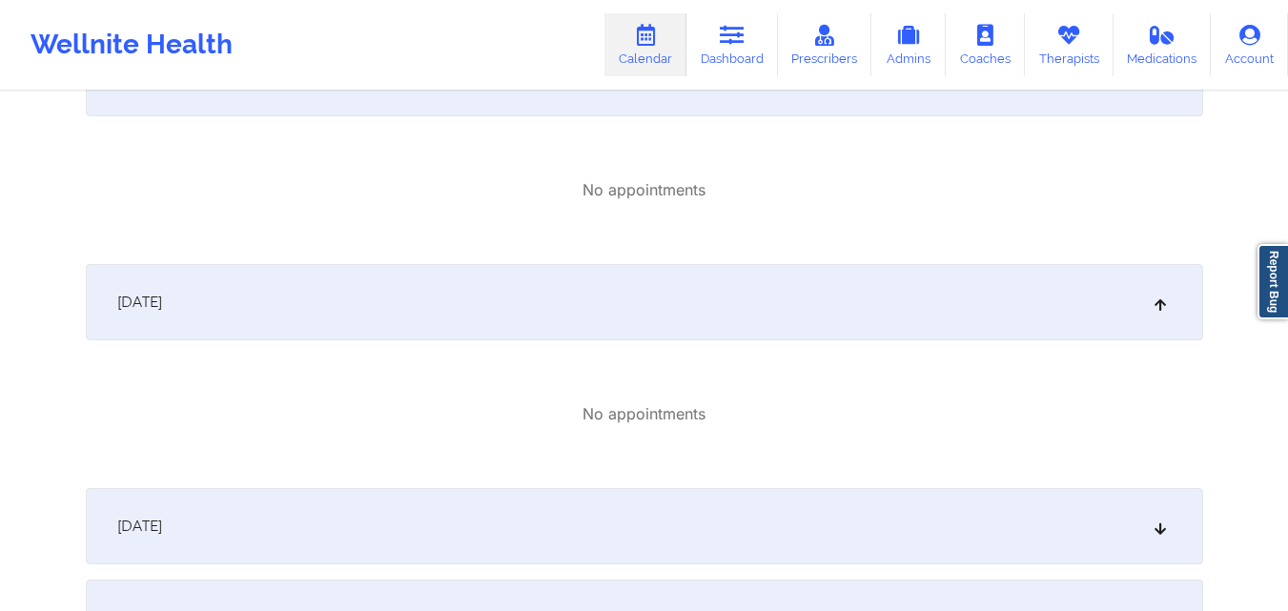
scroll to position [954, 0]
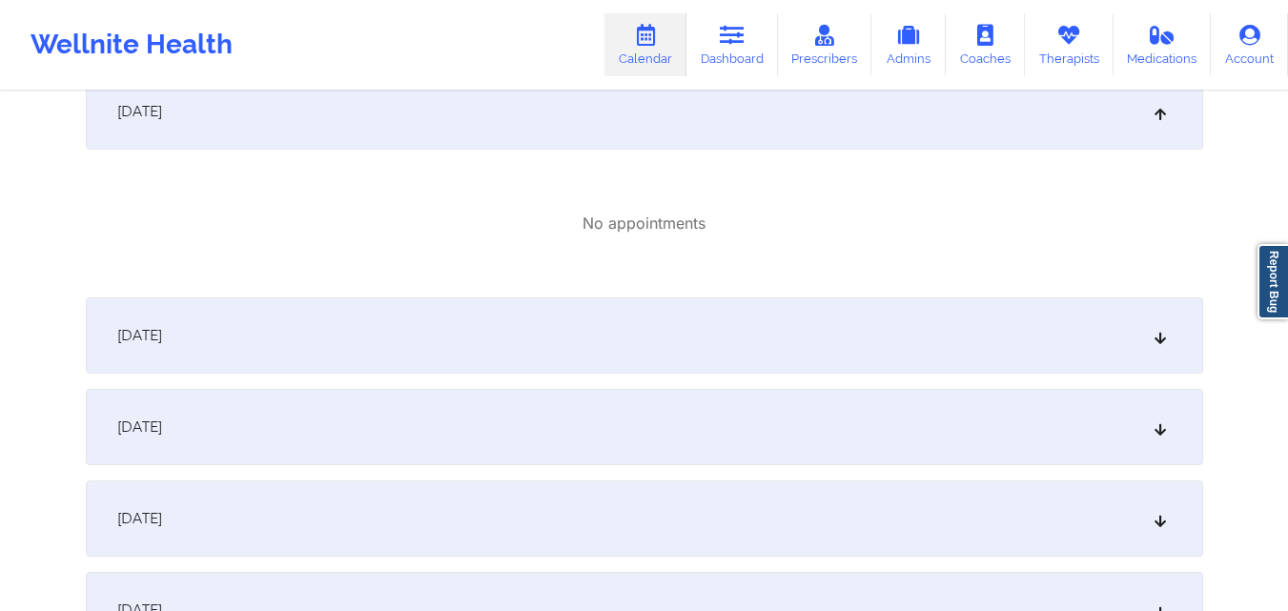
click at [764, 315] on div "[DATE]" at bounding box center [645, 336] width 1118 height 76
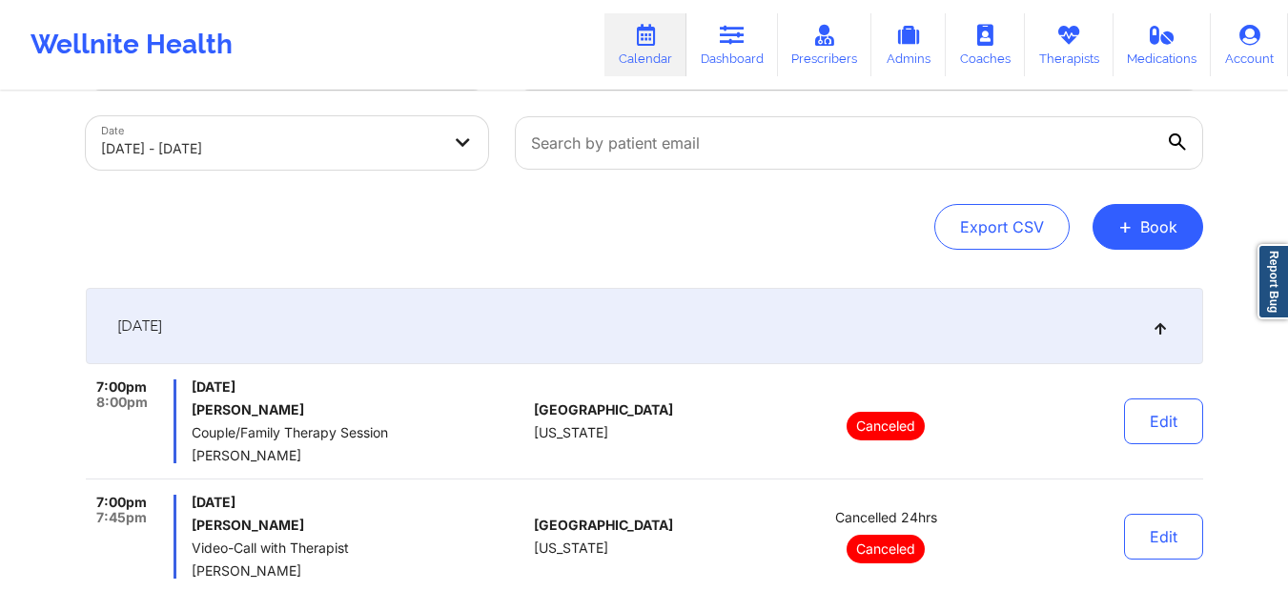
scroll to position [0, 0]
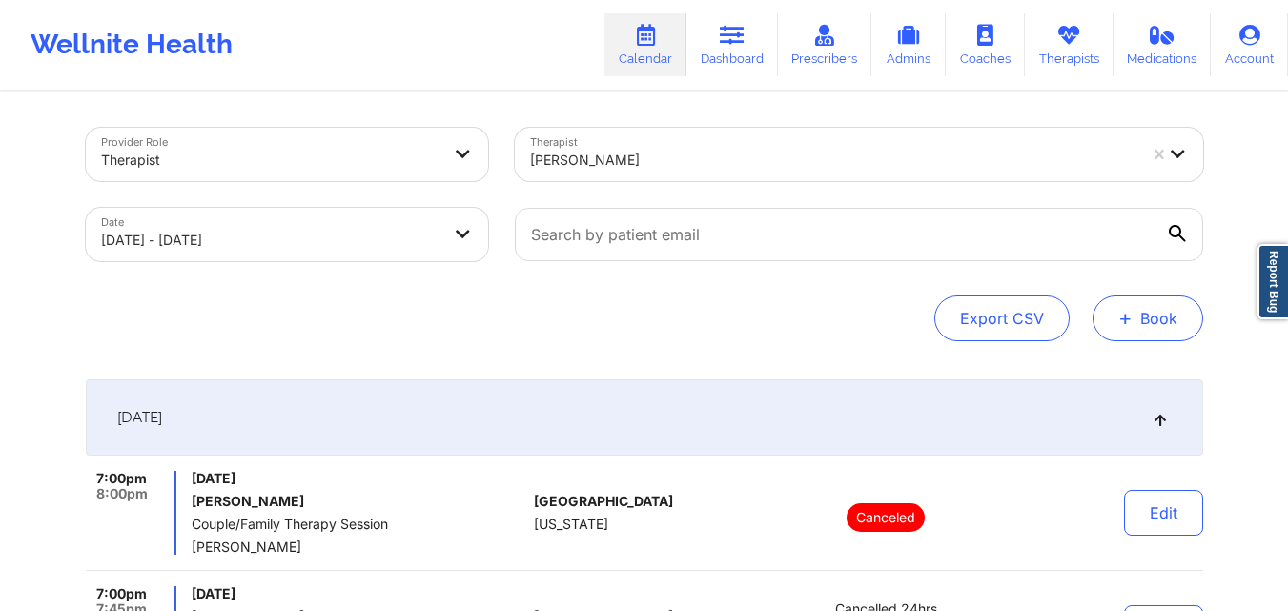
click at [1144, 324] on button "+ Book" at bounding box center [1148, 319] width 111 height 46
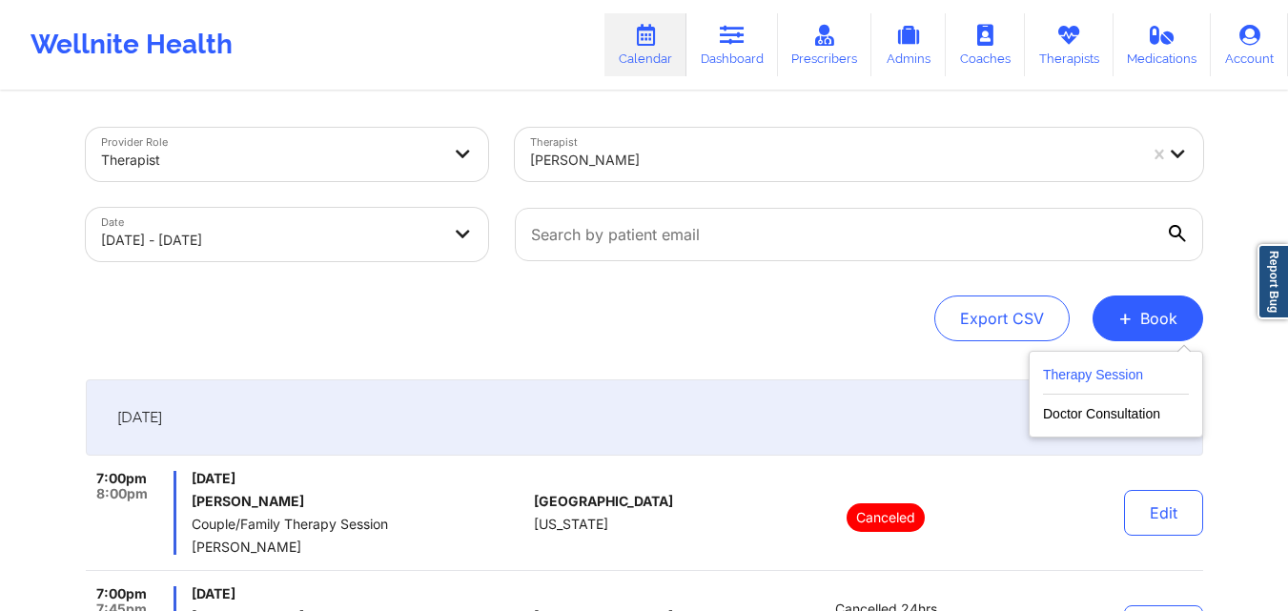
click at [1111, 392] on button "Therapy Session" at bounding box center [1116, 378] width 146 height 31
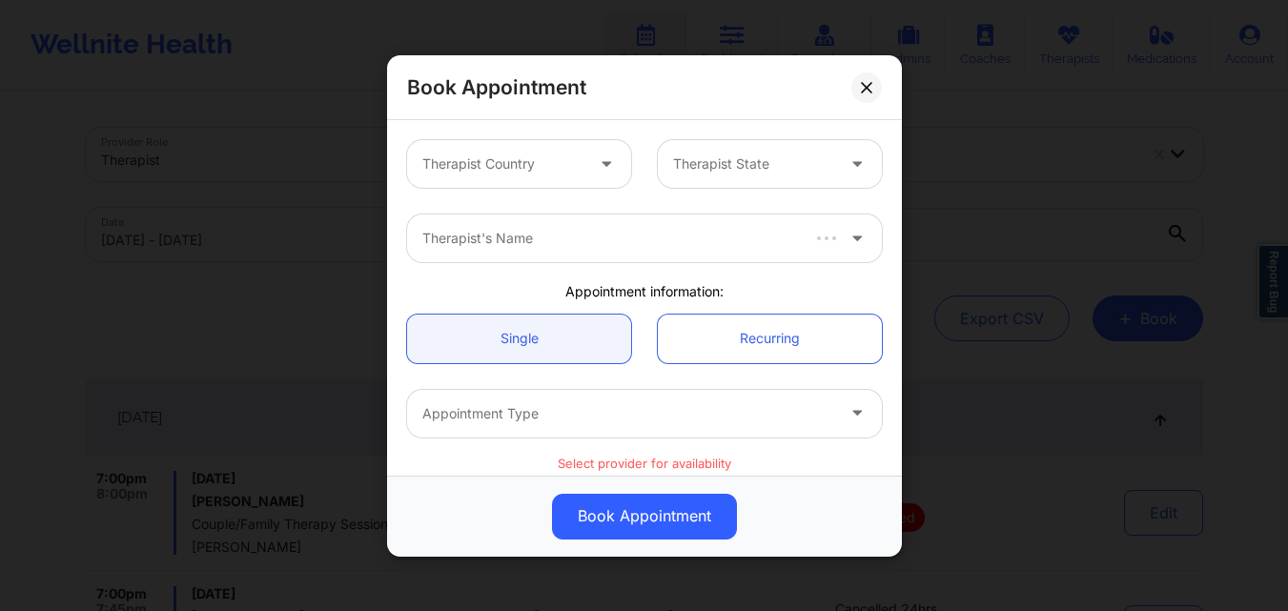
click at [534, 159] on div at bounding box center [502, 164] width 161 height 23
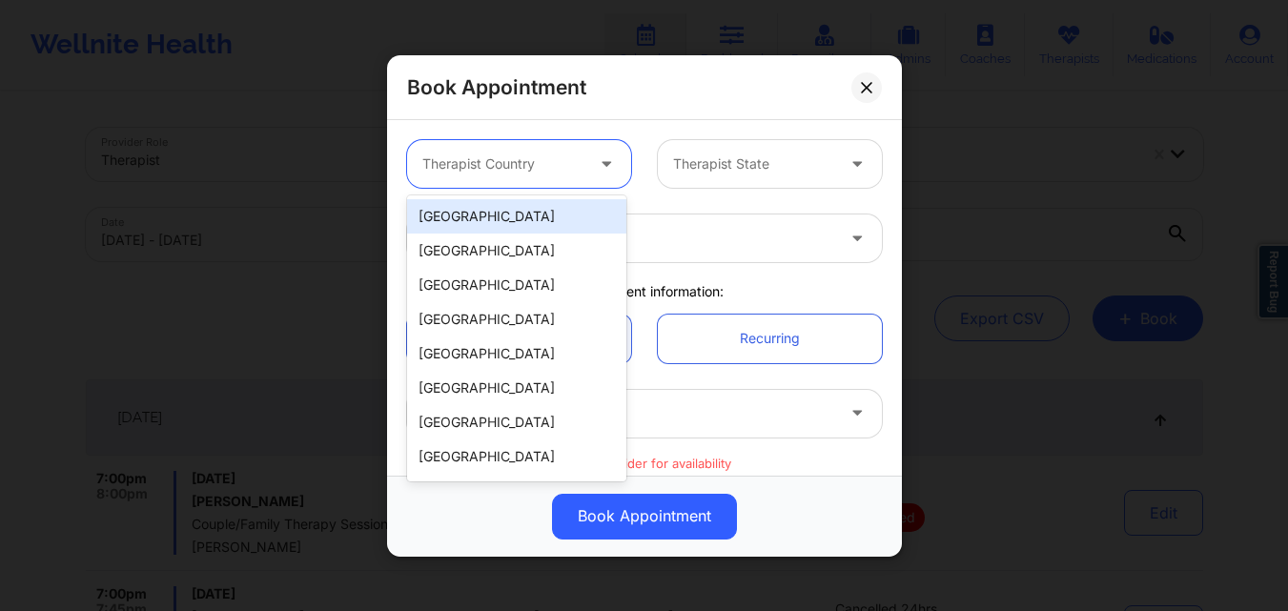
click at [543, 213] on div "[GEOGRAPHIC_DATA]" at bounding box center [516, 216] width 219 height 34
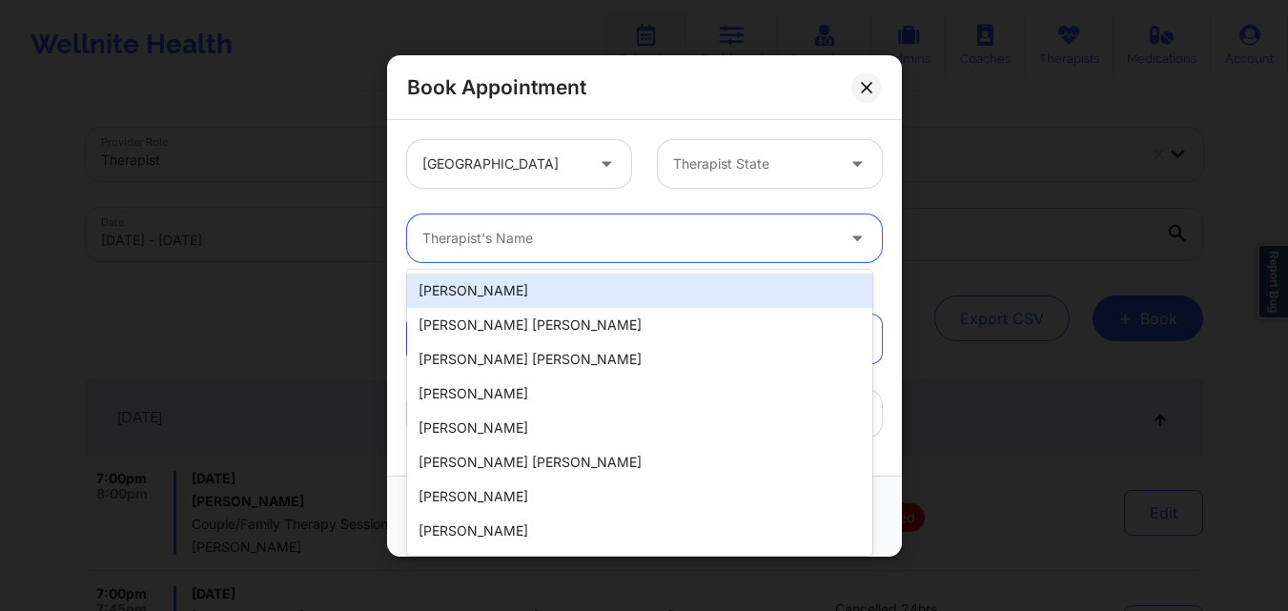
click at [717, 238] on div at bounding box center [628, 238] width 412 height 23
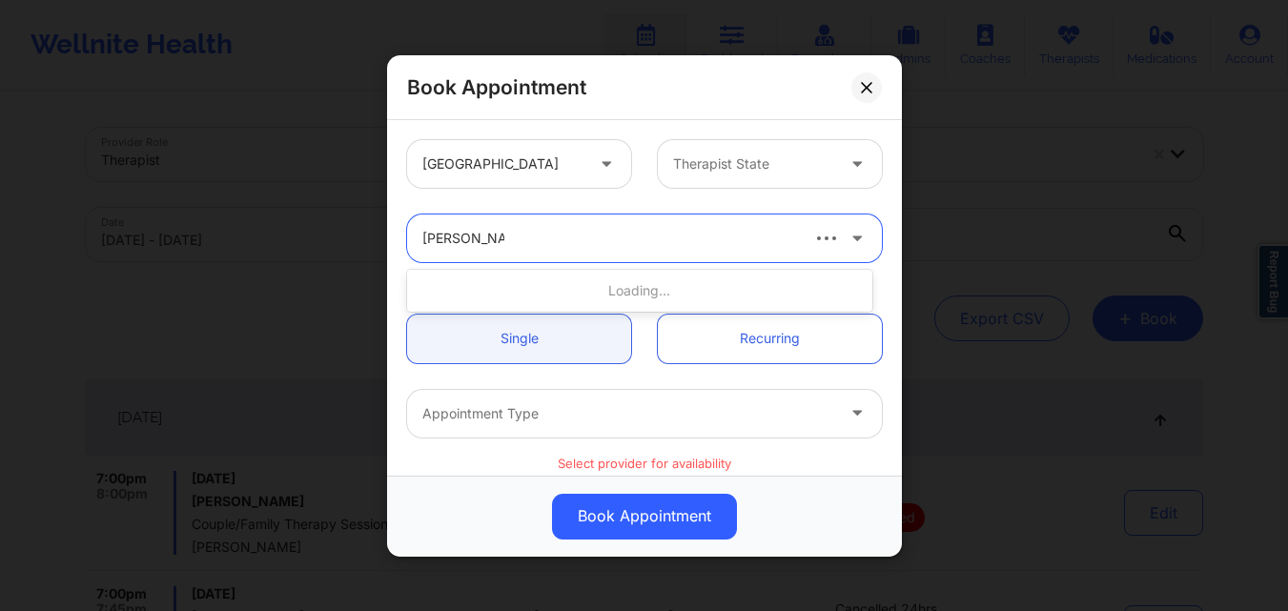
type input "[PERSON_NAME]"
click at [436, 348] on link "Single" at bounding box center [519, 338] width 224 height 49
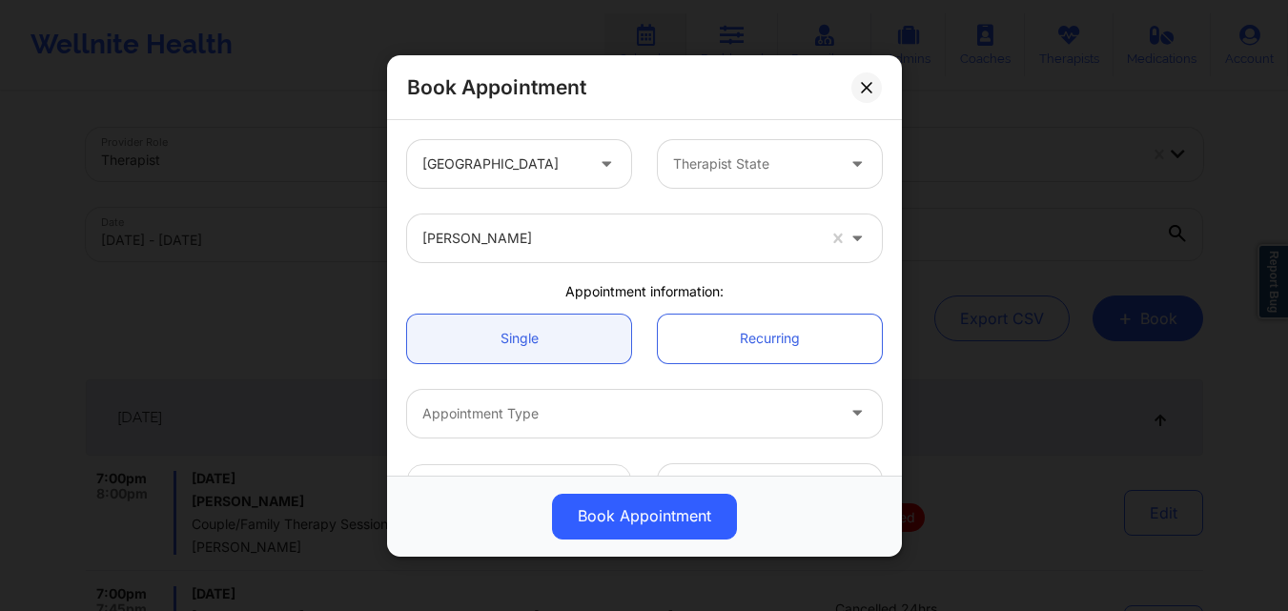
click at [535, 422] on div at bounding box center [628, 412] width 412 height 23
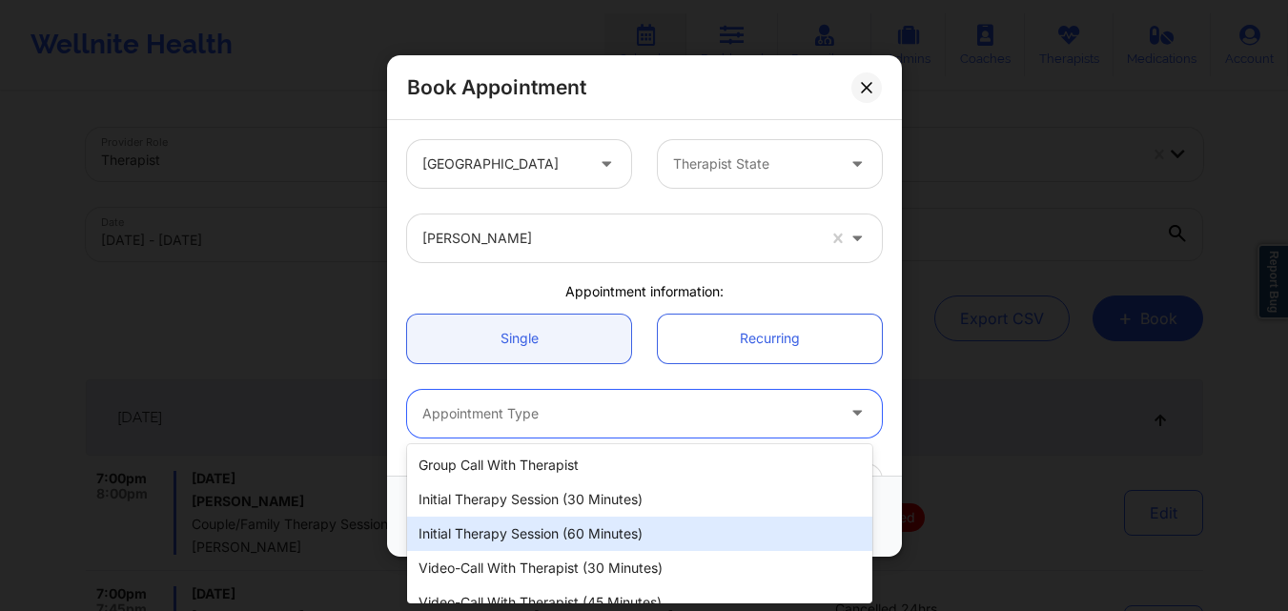
scroll to position [89, 0]
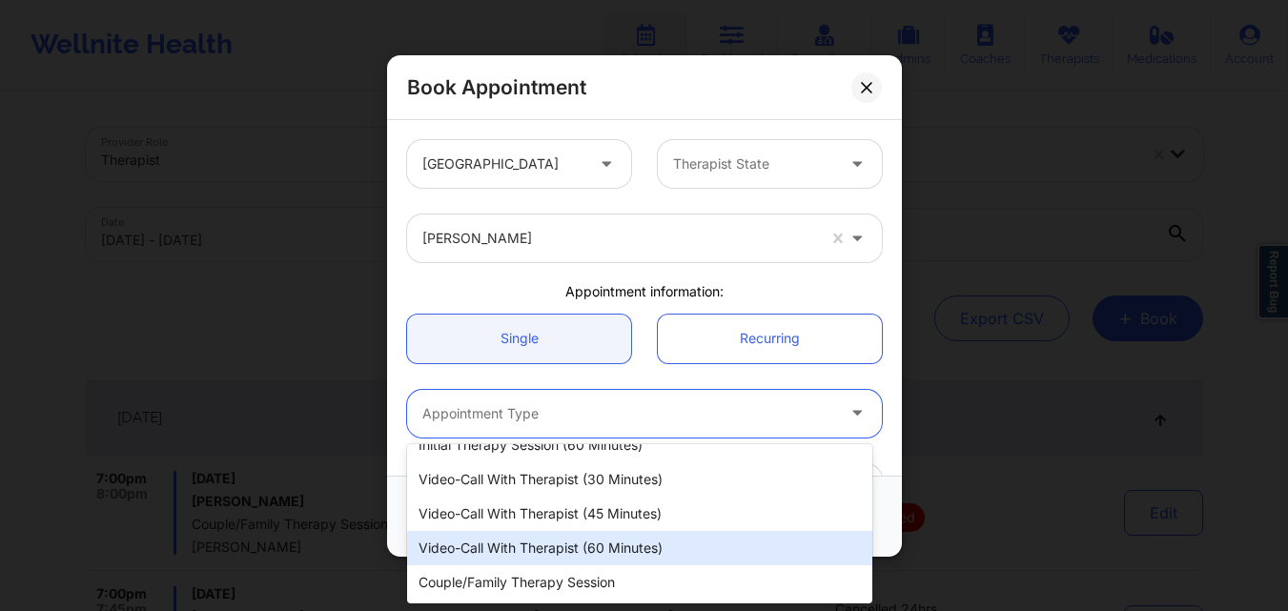
click at [587, 544] on div "Video-Call with Therapist (60 minutes)" at bounding box center [639, 548] width 465 height 34
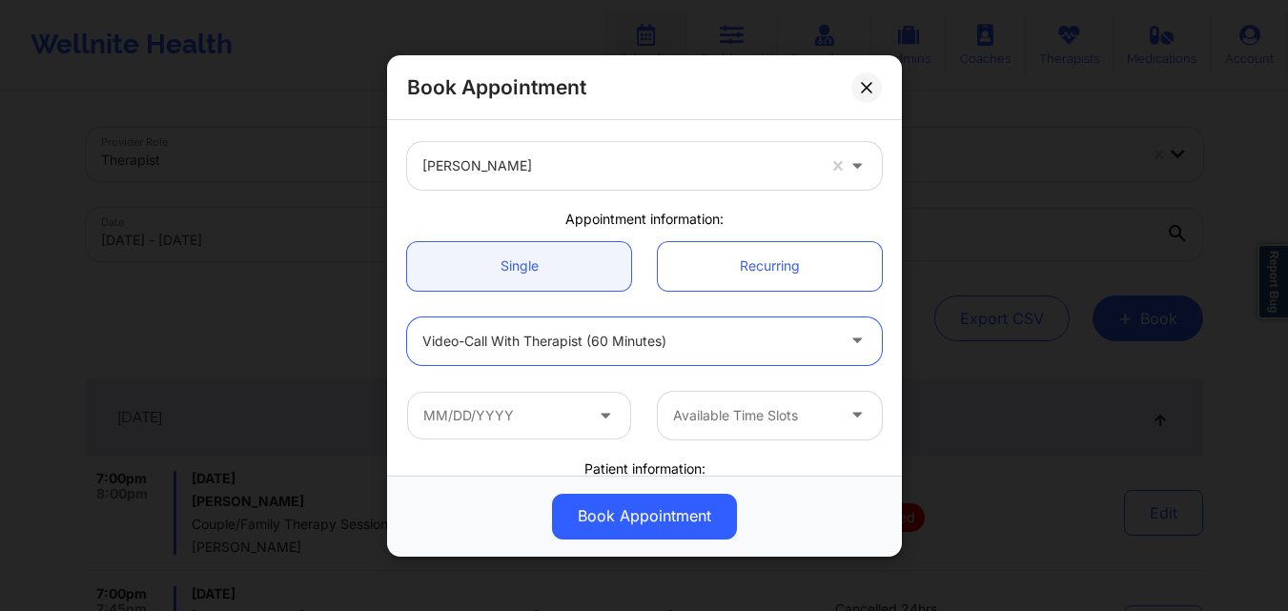
scroll to position [191, 0]
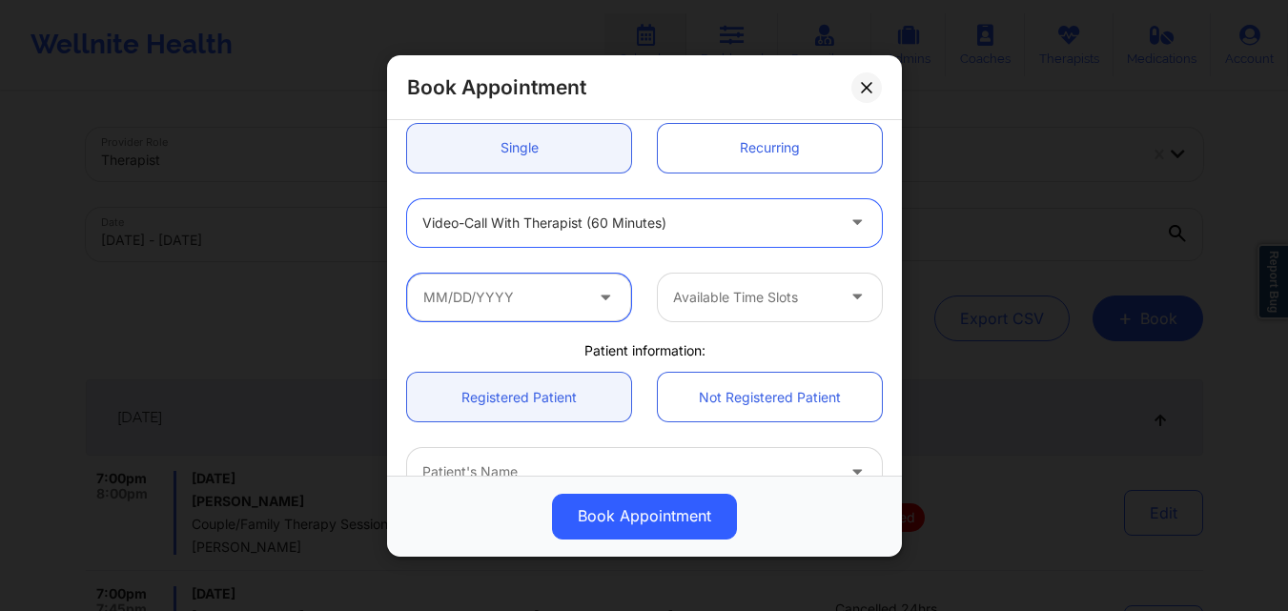
click at [544, 289] on input "text" at bounding box center [519, 297] width 224 height 48
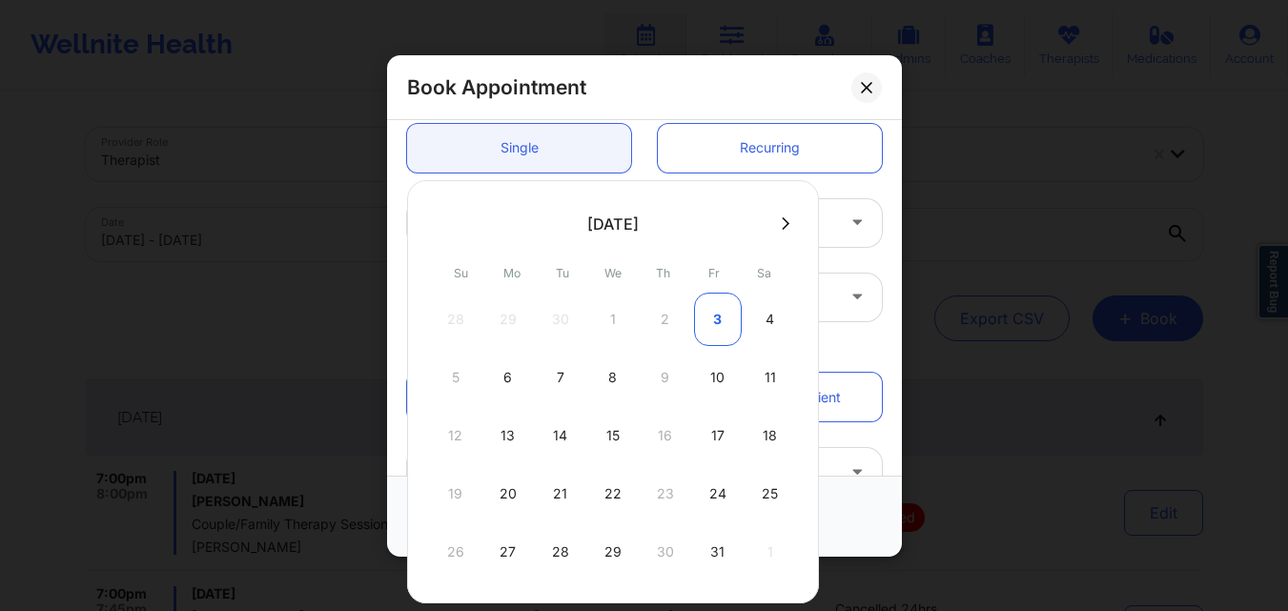
click at [722, 316] on div "3" at bounding box center [718, 319] width 48 height 53
type input "[DATE]"
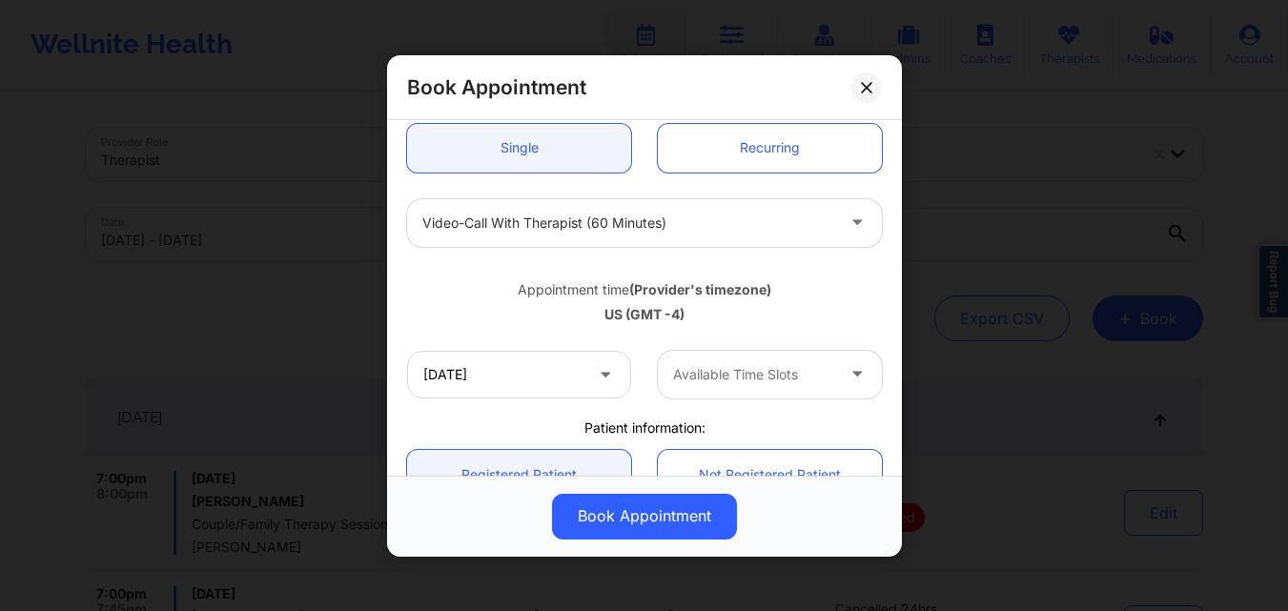
click at [785, 375] on div at bounding box center [753, 374] width 161 height 23
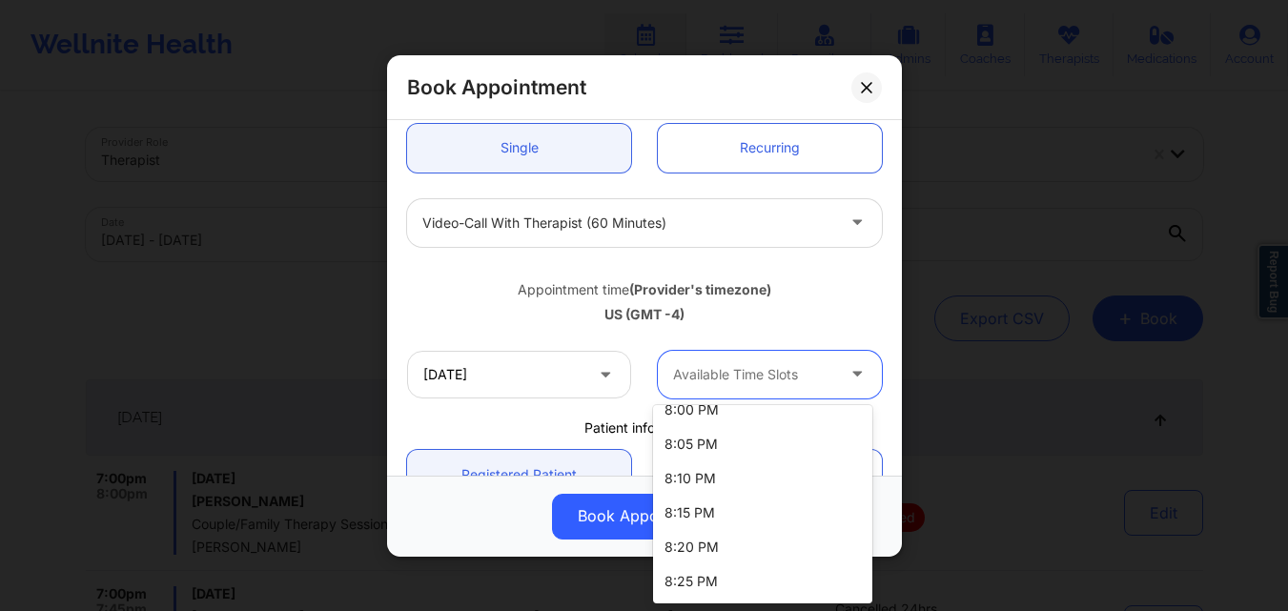
scroll to position [1205, 0]
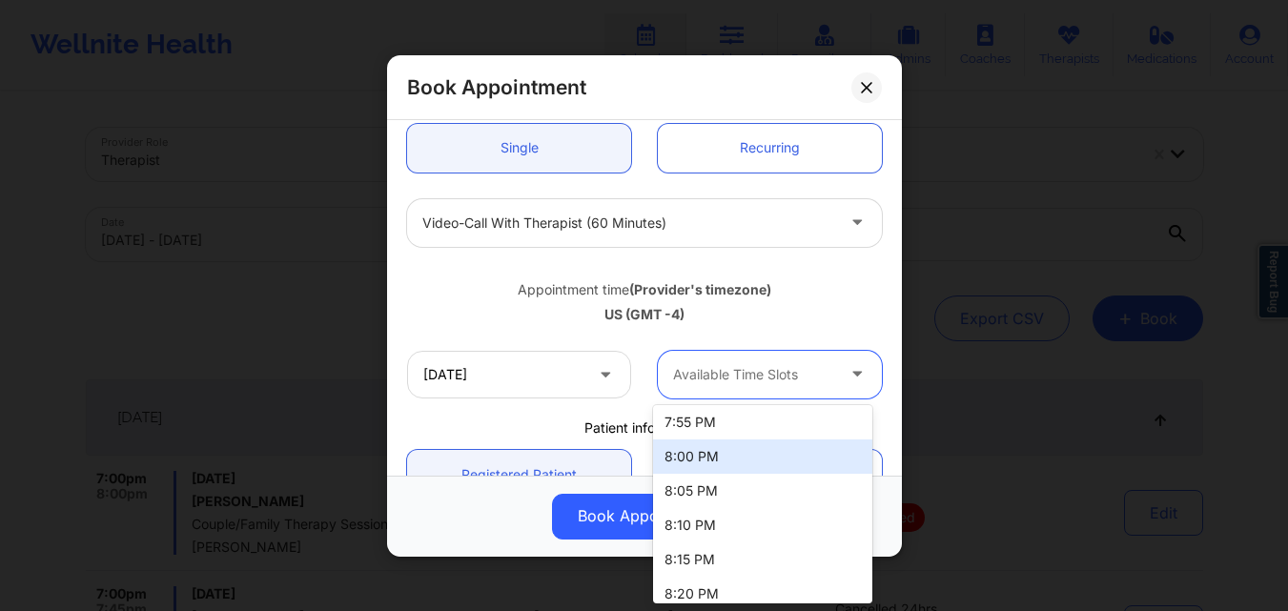
click at [738, 456] on div "8:00 PM" at bounding box center [762, 457] width 219 height 34
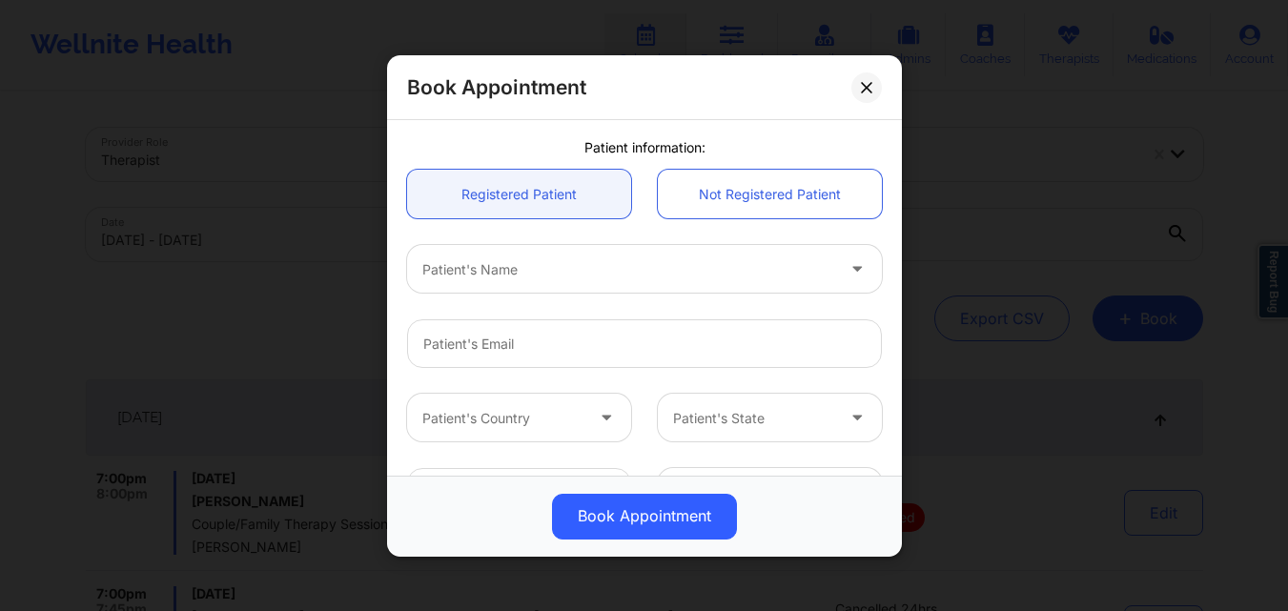
scroll to position [477, 0]
click at [527, 186] on link "Registered Patient" at bounding box center [519, 188] width 224 height 49
click at [514, 256] on div at bounding box center [628, 263] width 412 height 23
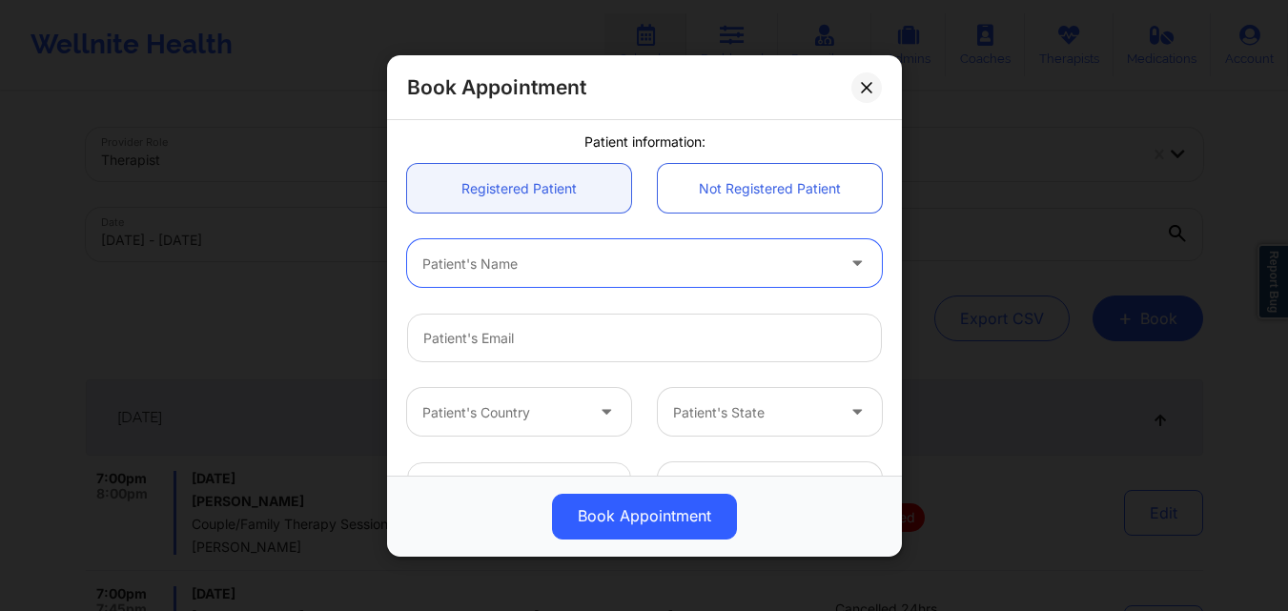
paste input "[EMAIL_ADDRESS][DOMAIN_NAME]"
type input "[EMAIL_ADDRESS][DOMAIN_NAME]"
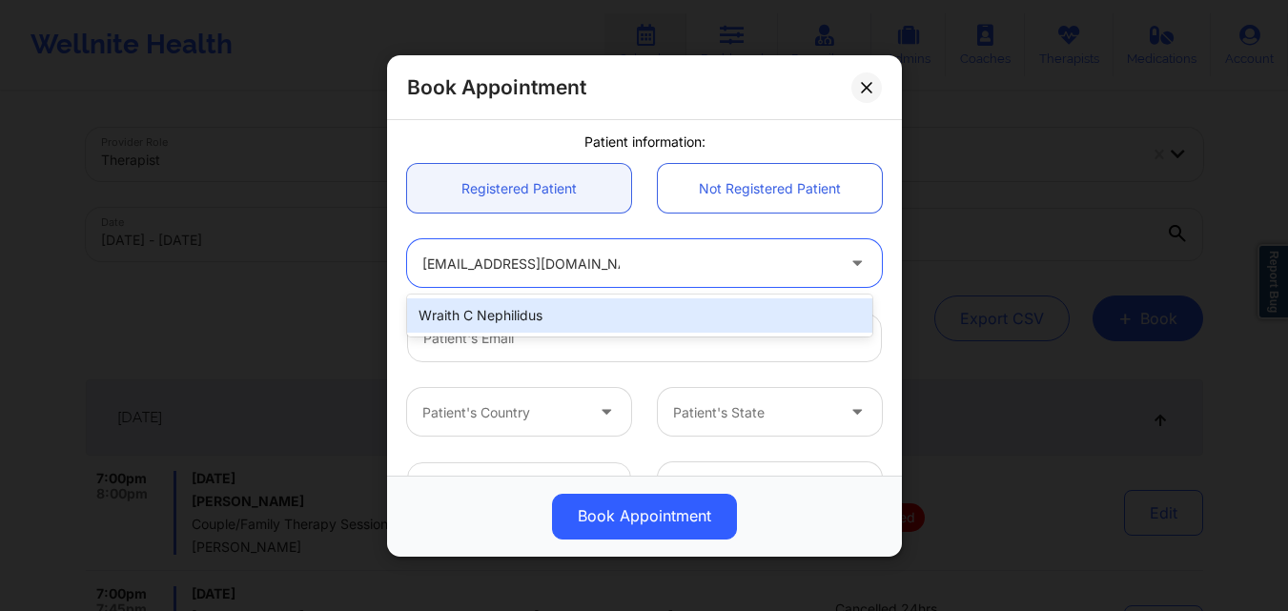
click at [685, 302] on div "Wraith C Nephilidus" at bounding box center [639, 315] width 465 height 34
type input "[EMAIL_ADDRESS][DOMAIN_NAME]"
type input "[PHONE_NUMBER]"
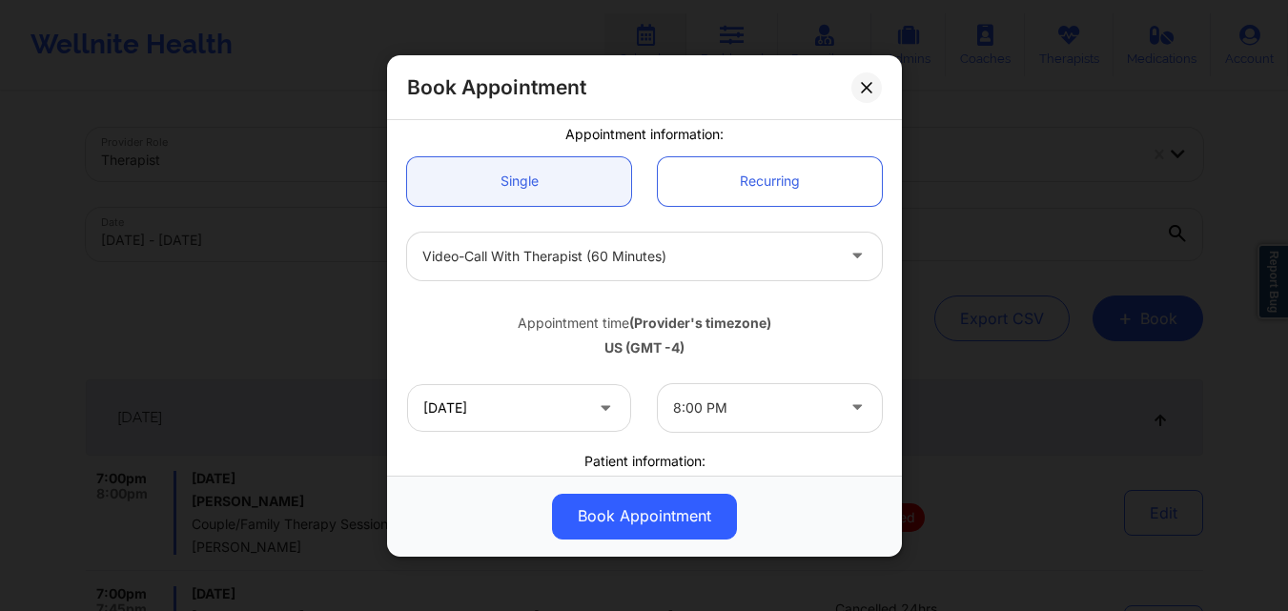
scroll to position [0, 0]
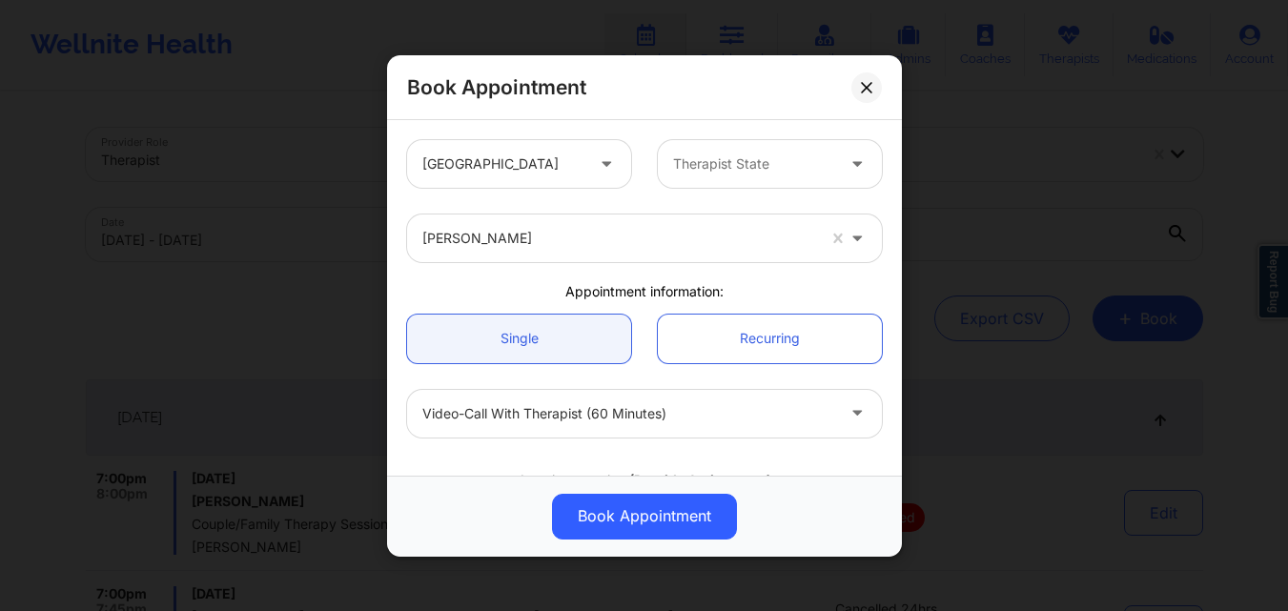
click at [762, 169] on div at bounding box center [753, 164] width 161 height 23
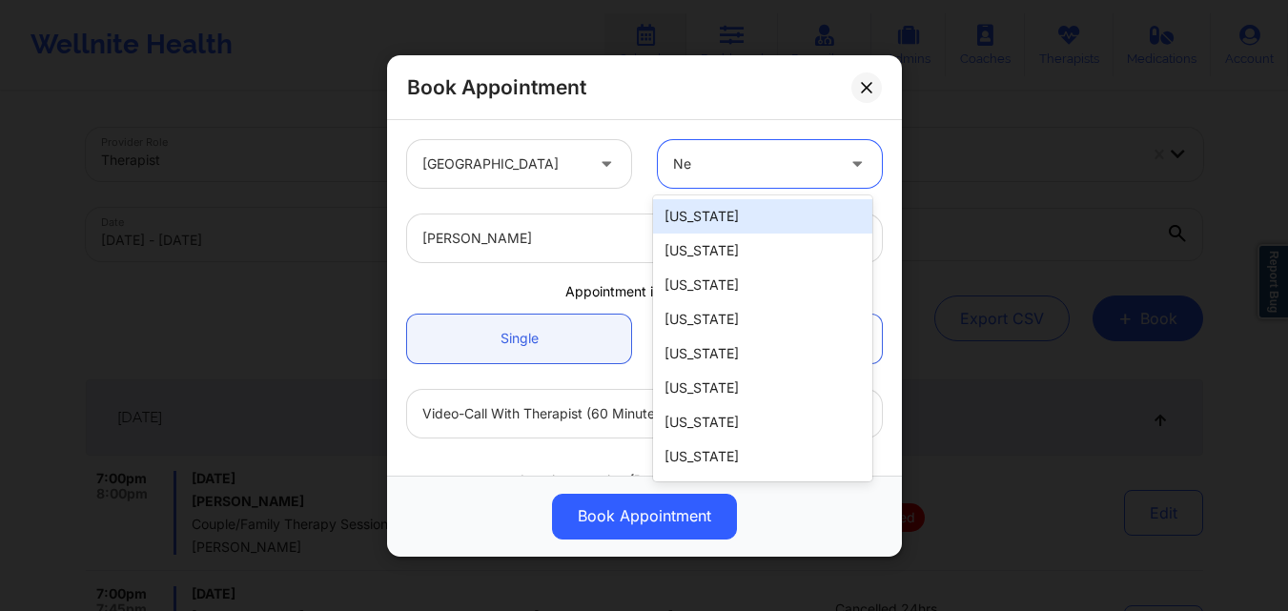
type input "New"
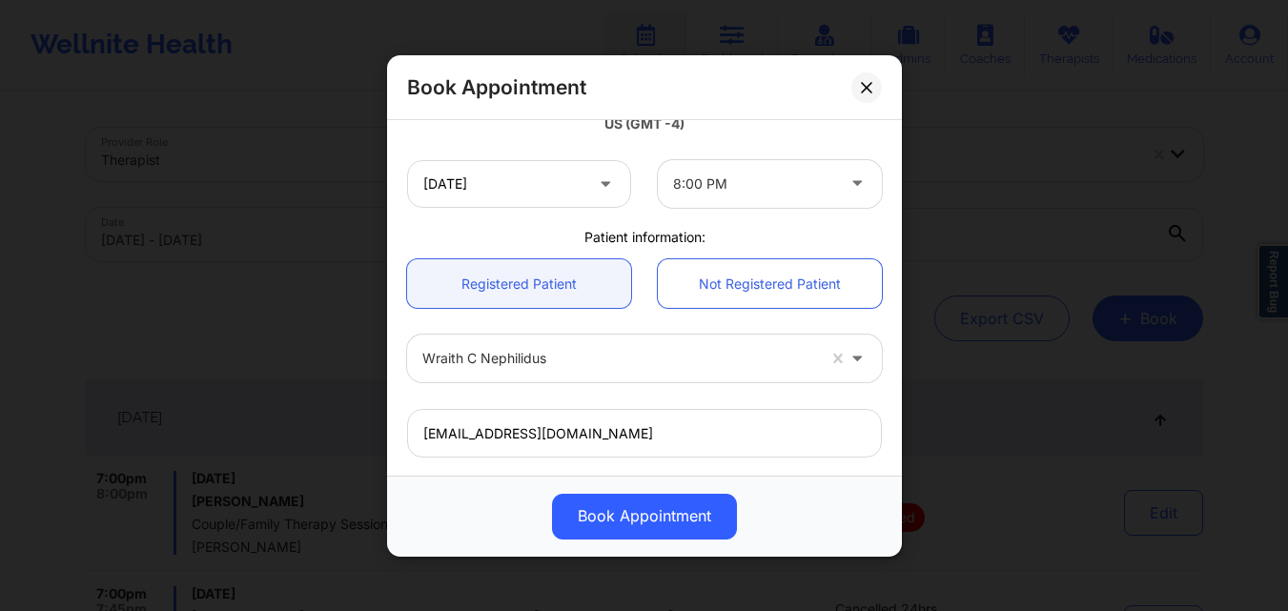
scroll to position [634, 0]
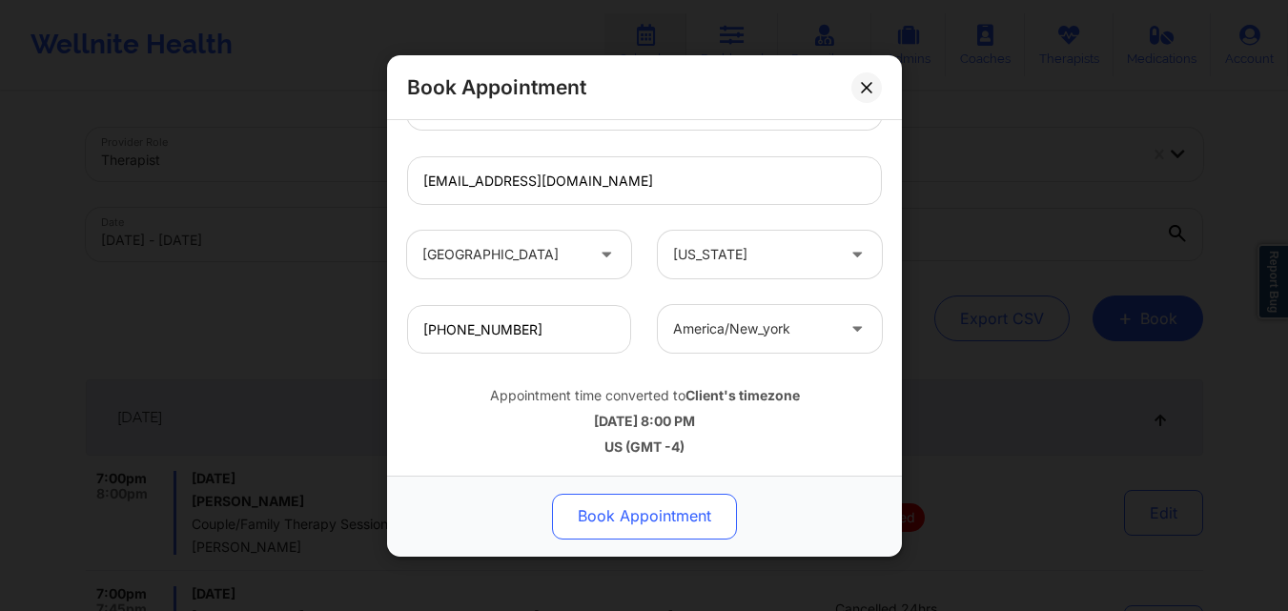
click at [630, 530] on button "Book Appointment" at bounding box center [644, 516] width 185 height 46
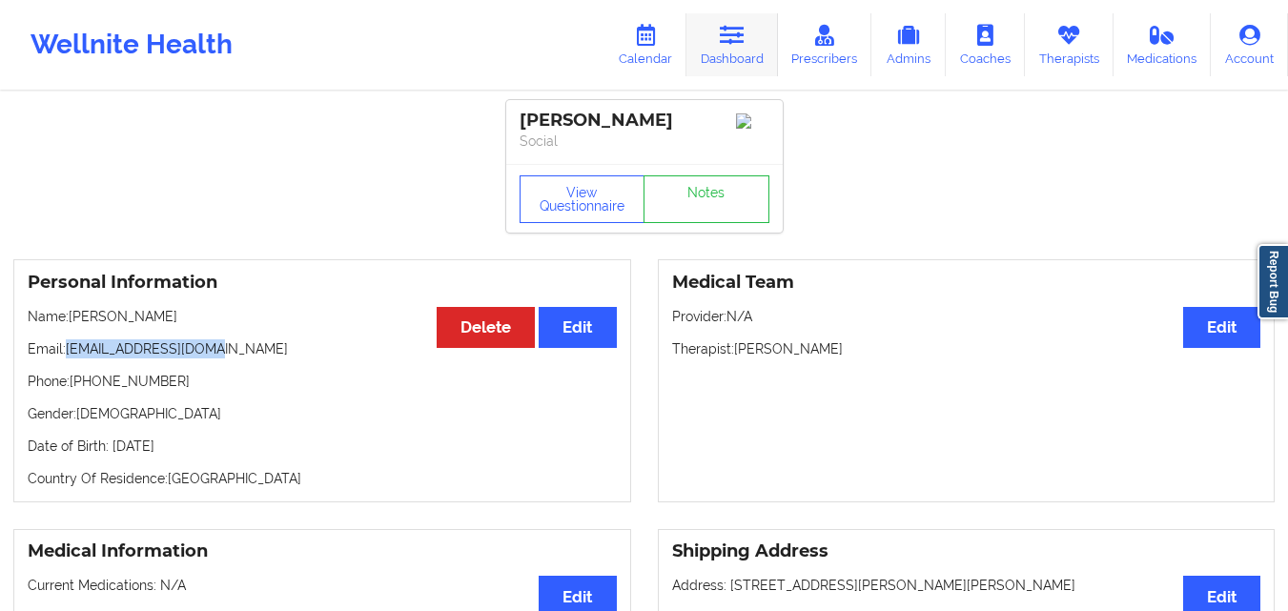
click at [715, 55] on link "Dashboard" at bounding box center [733, 44] width 92 height 63
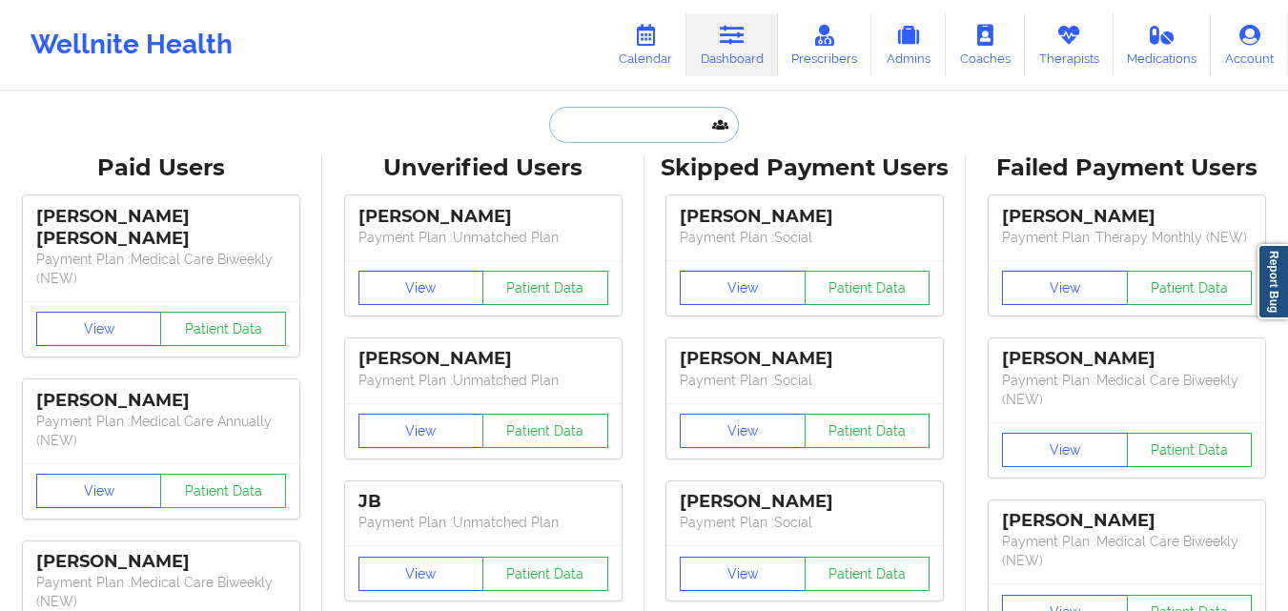
click at [581, 133] on input "text" at bounding box center [643, 125] width 189 height 36
paste input "[EMAIL_ADDRESS][DOMAIN_NAME]"
type input "[EMAIL_ADDRESS][DOMAIN_NAME]"
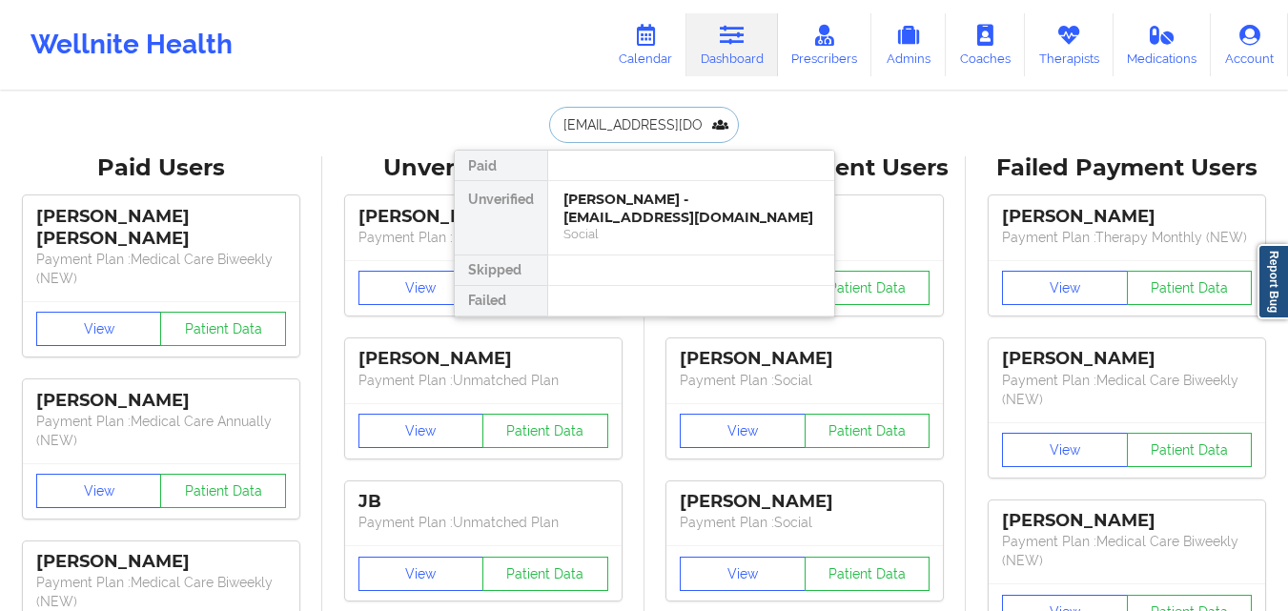
scroll to position [0, 9]
click at [670, 212] on div "Christina Alvarez- Smith - prcalvarez89@yahoo.com" at bounding box center [692, 208] width 256 height 35
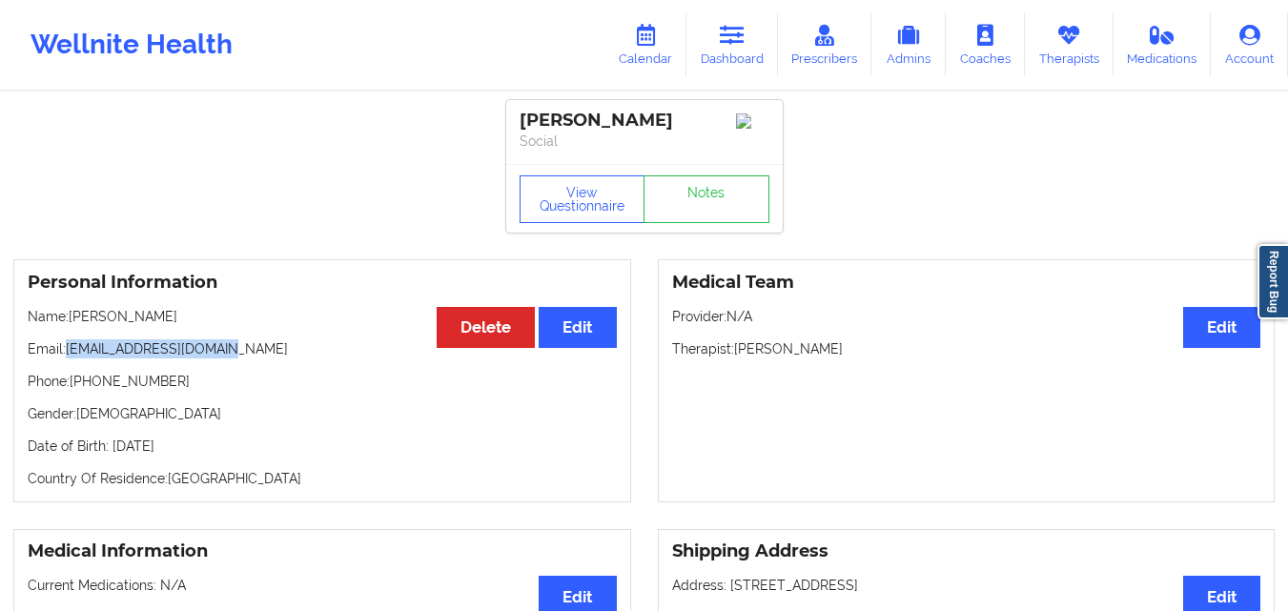
drag, startPoint x: 68, startPoint y: 373, endPoint x: 233, endPoint y: 373, distance: 165.0
click at [233, 359] on p "Email: prcalvarez89@yahoo.com" at bounding box center [322, 348] width 589 height 19
copy p "[EMAIL_ADDRESS][DOMAIN_NAME]"
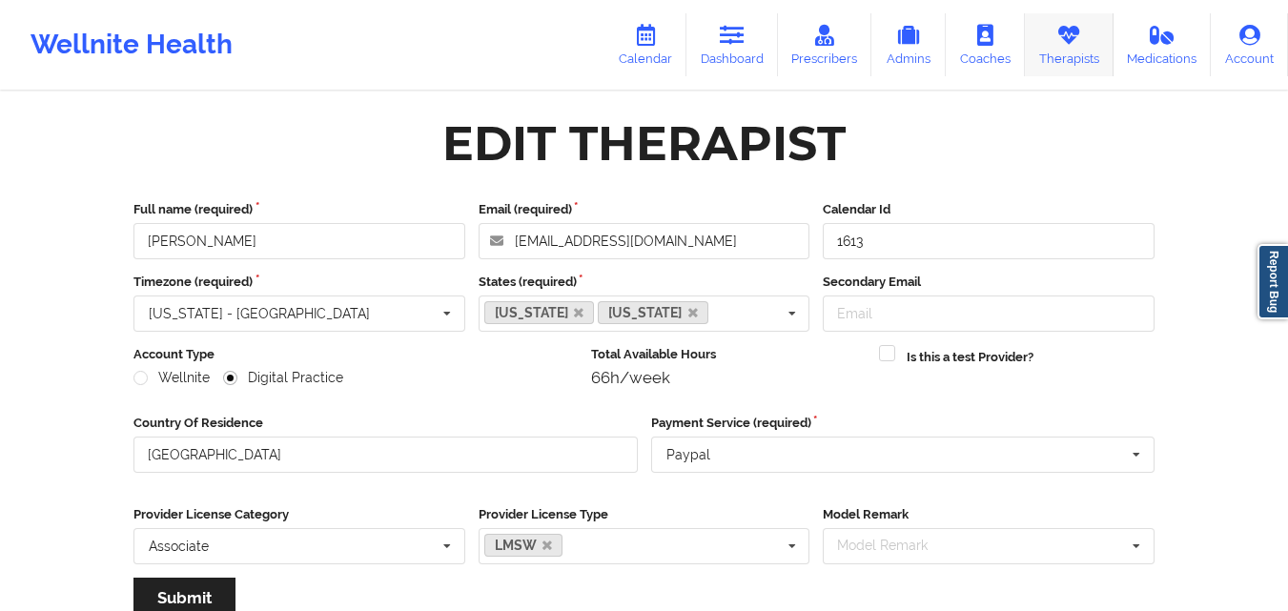
click at [1077, 52] on link "Therapists" at bounding box center [1069, 44] width 89 height 63
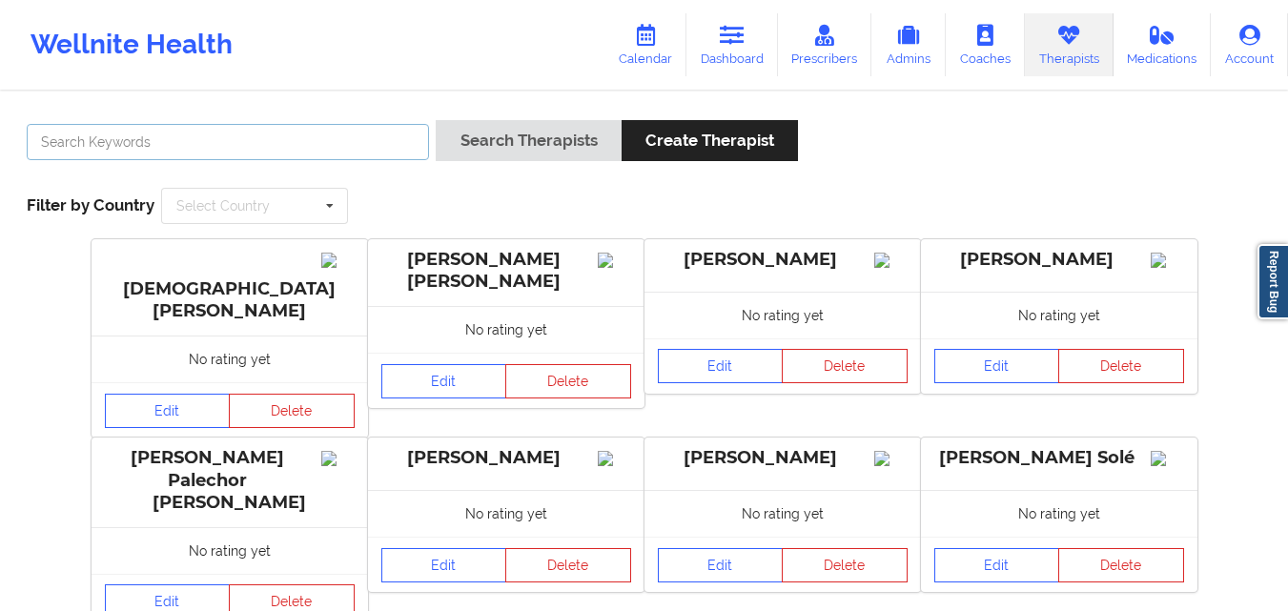
click at [302, 143] on input "text" at bounding box center [228, 142] width 402 height 36
type input "Nannette Ryan"
click at [436, 120] on button "Search Therapists" at bounding box center [528, 140] width 185 height 41
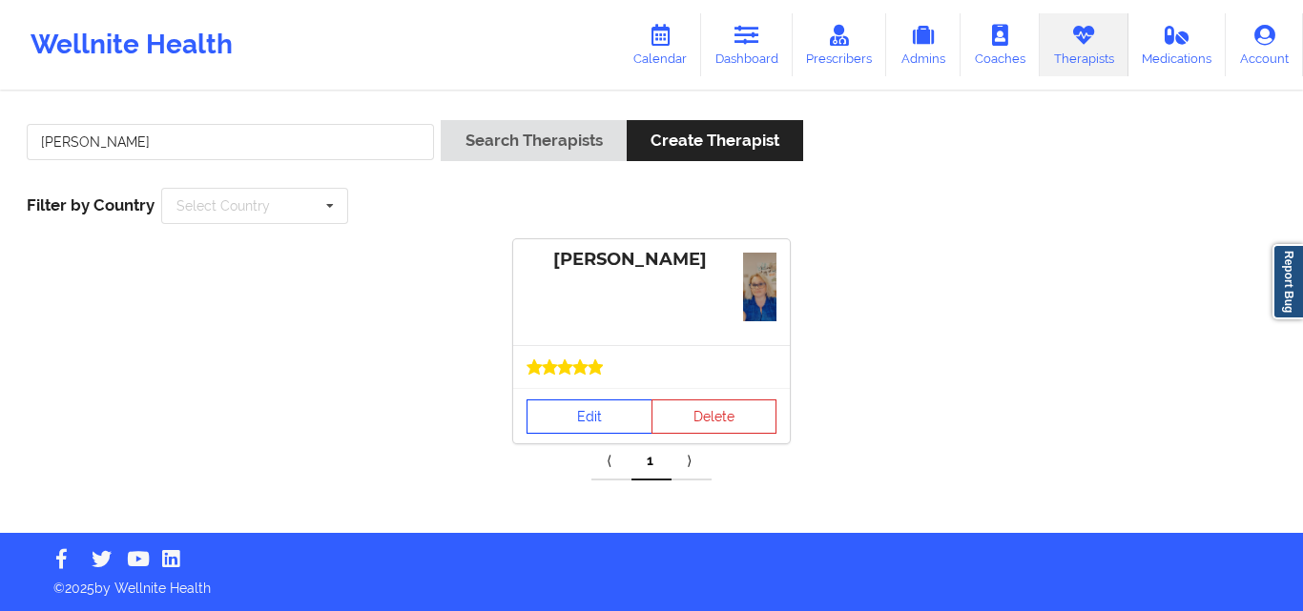
click at [592, 431] on link "Edit" at bounding box center [589, 417] width 126 height 34
